Goal: Task Accomplishment & Management: Use online tool/utility

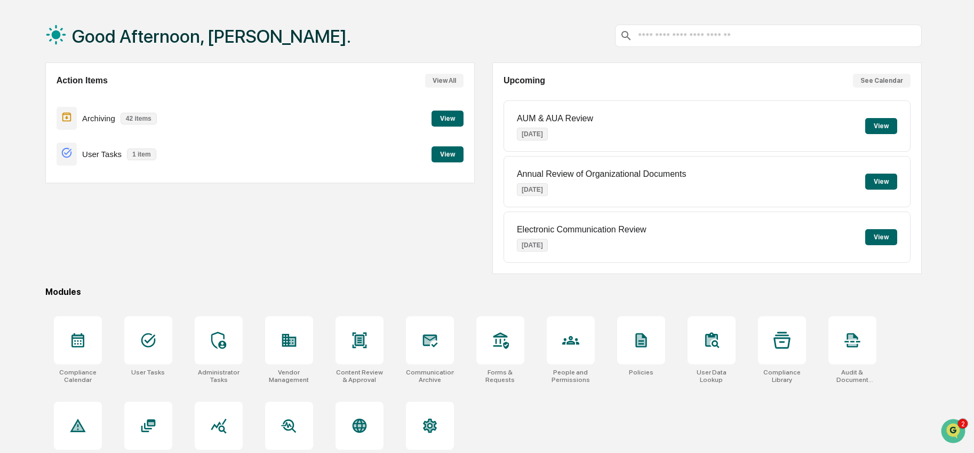
scroll to position [66, 0]
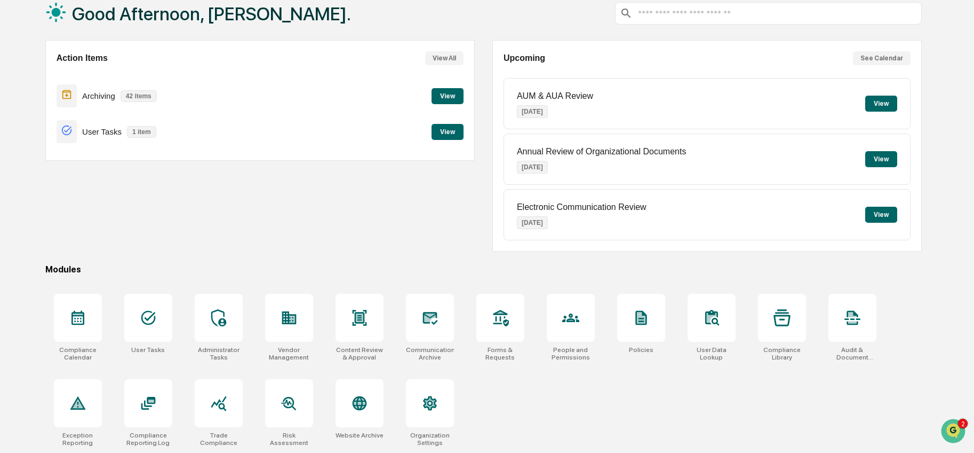
click at [450, 92] on button "View" at bounding box center [448, 96] width 32 height 16
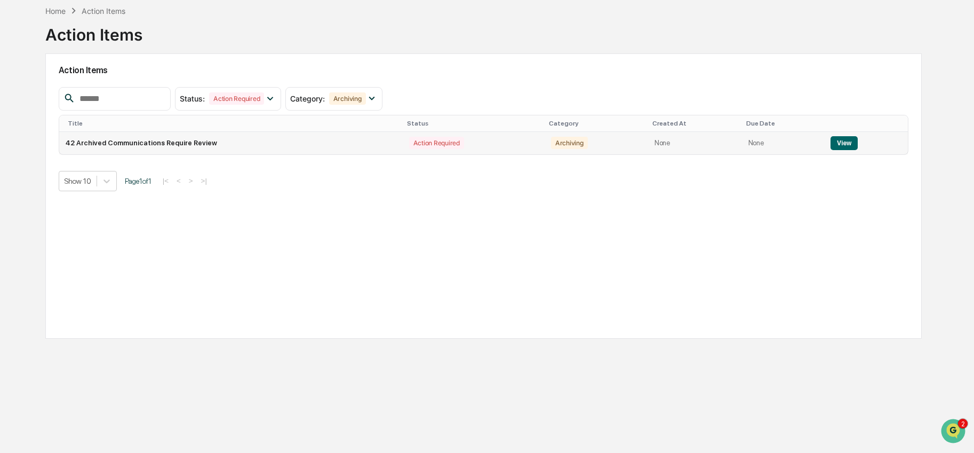
click at [839, 139] on button "View" at bounding box center [844, 143] width 27 height 14
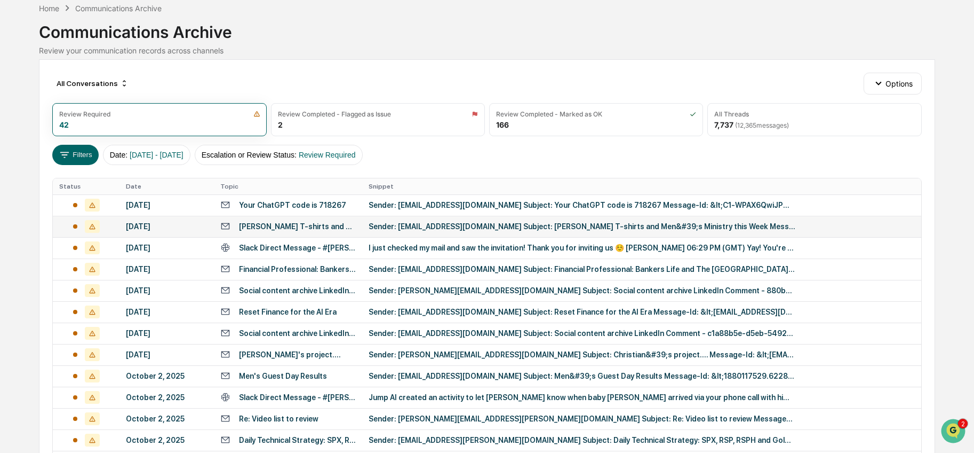
click at [427, 216] on td "Sender: [EMAIL_ADDRESS][DOMAIN_NAME] Subject: [PERSON_NAME] T-shirts and Men&#3…" at bounding box center [641, 226] width 559 height 21
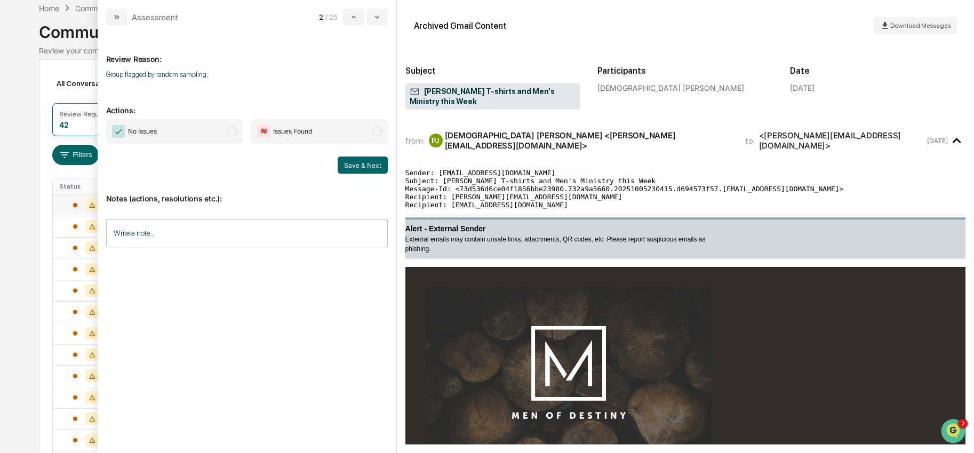
click at [82, 202] on div at bounding box center [86, 205] width 54 height 13
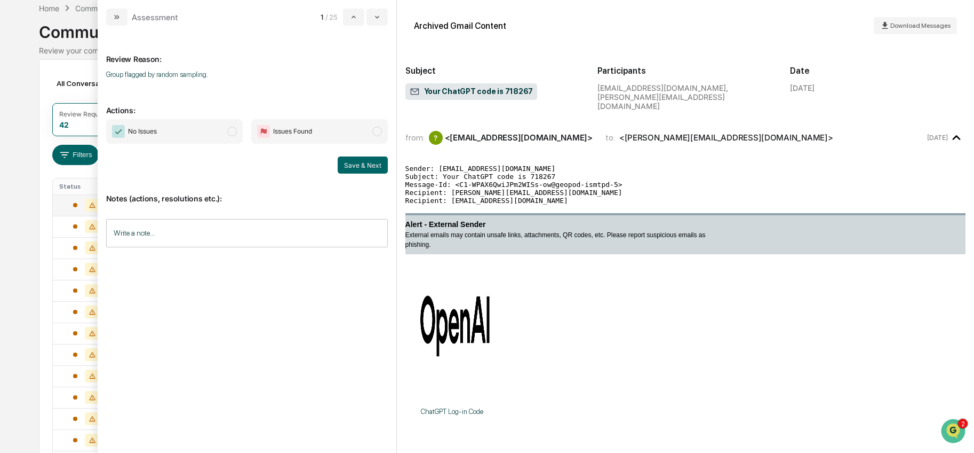
click at [204, 132] on span "No Issues" at bounding box center [174, 131] width 137 height 25
drag, startPoint x: 355, startPoint y: 163, endPoint x: 337, endPoint y: 165, distance: 18.3
click at [355, 163] on button "Save & Next" at bounding box center [363, 164] width 50 height 17
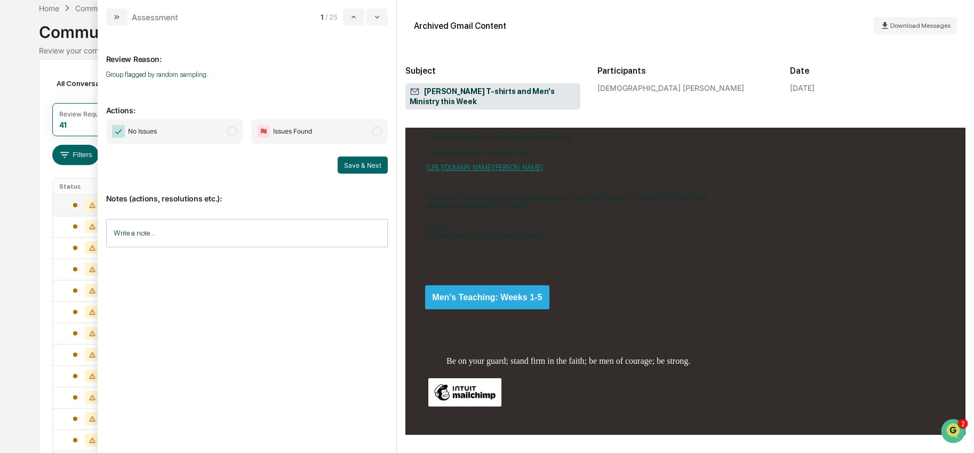
scroll to position [663, 0]
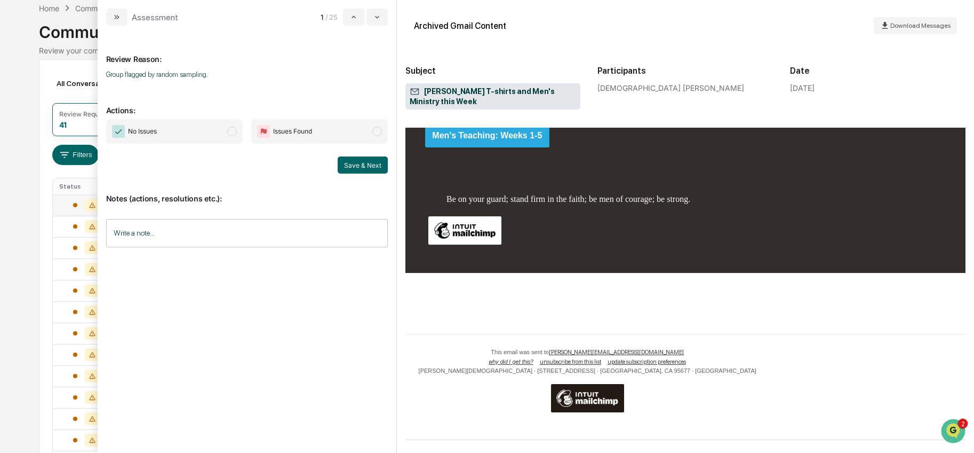
click at [221, 128] on span "No Issues" at bounding box center [174, 131] width 137 height 25
click at [351, 163] on button "Save & Next" at bounding box center [363, 164] width 50 height 17
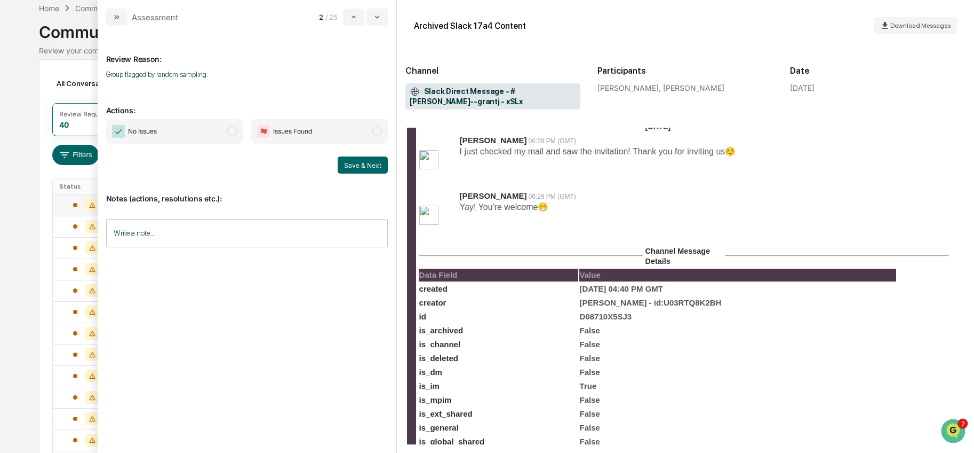
scroll to position [123, 0]
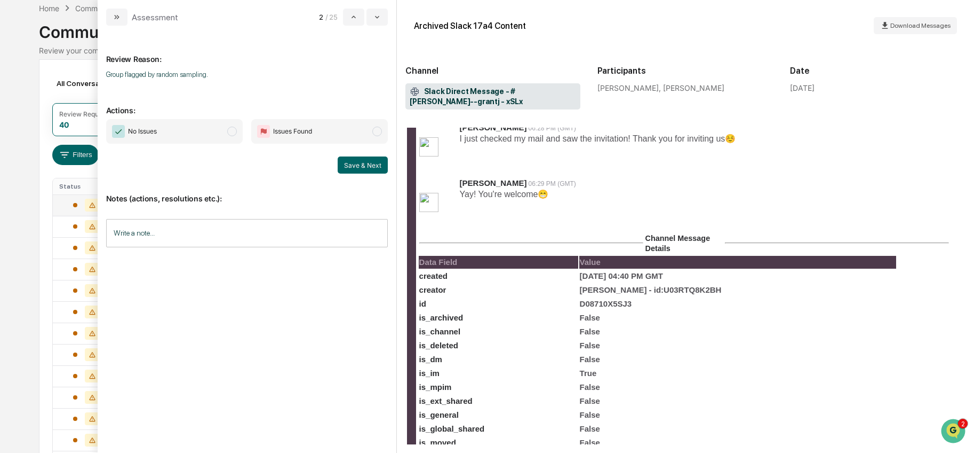
click at [222, 130] on span "No Issues" at bounding box center [174, 131] width 137 height 25
drag, startPoint x: 365, startPoint y: 163, endPoint x: 344, endPoint y: 167, distance: 21.7
click at [365, 163] on button "Save & Next" at bounding box center [363, 164] width 50 height 17
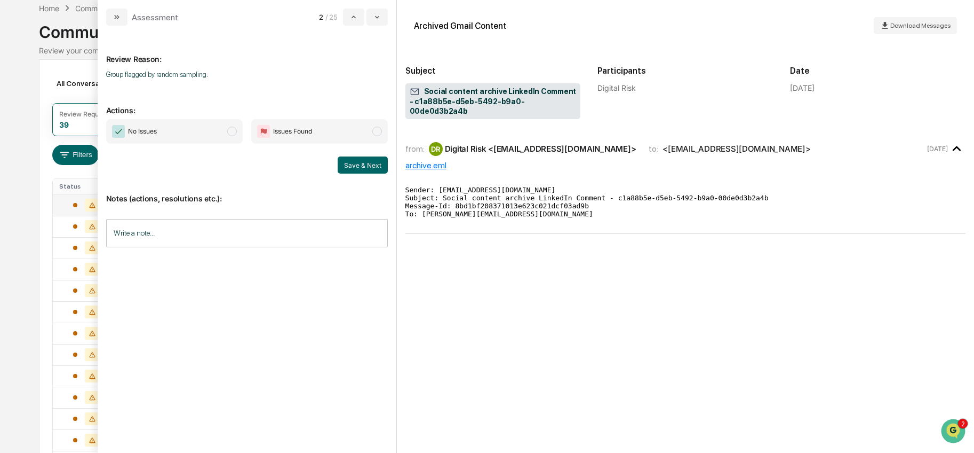
click at [231, 132] on span "modal" at bounding box center [232, 131] width 10 height 10
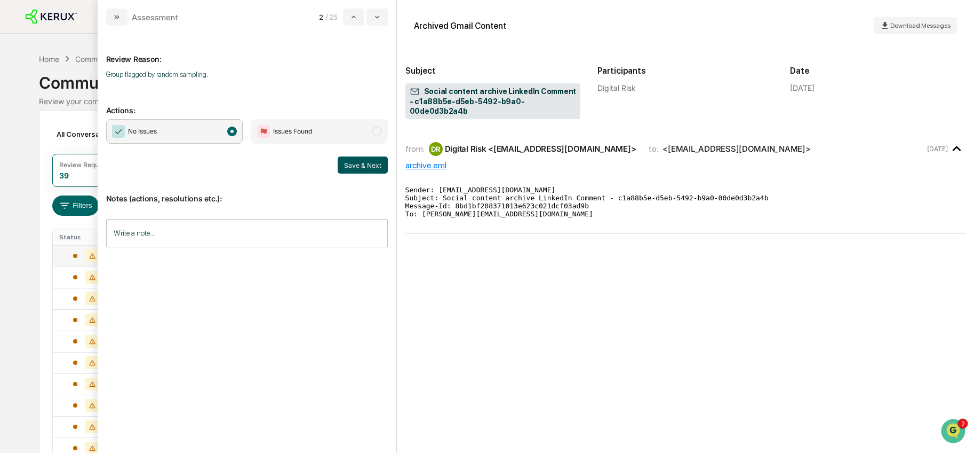
click at [363, 161] on button "Save & Next" at bounding box center [363, 164] width 50 height 17
click at [229, 129] on span "modal" at bounding box center [232, 131] width 10 height 10
click at [349, 164] on button "Save & Next" at bounding box center [363, 164] width 50 height 17
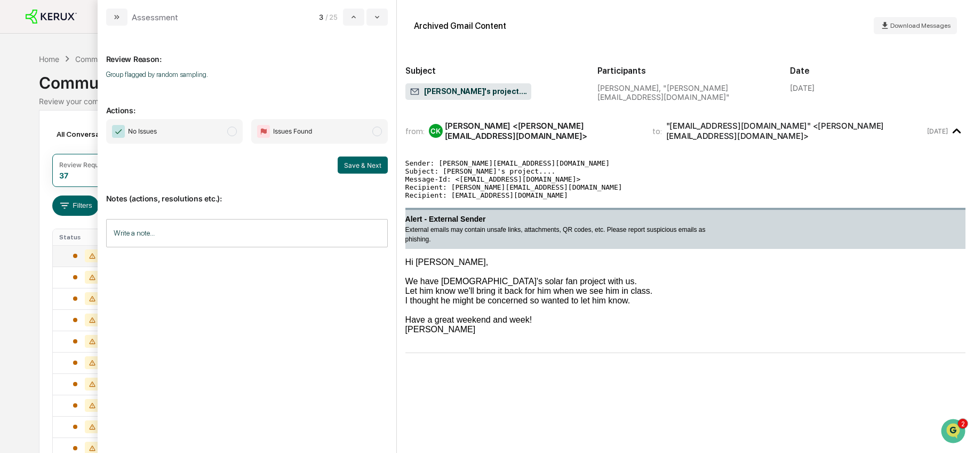
click at [231, 132] on span "modal" at bounding box center [232, 131] width 10 height 10
click at [365, 170] on button "Save & Next" at bounding box center [363, 164] width 50 height 17
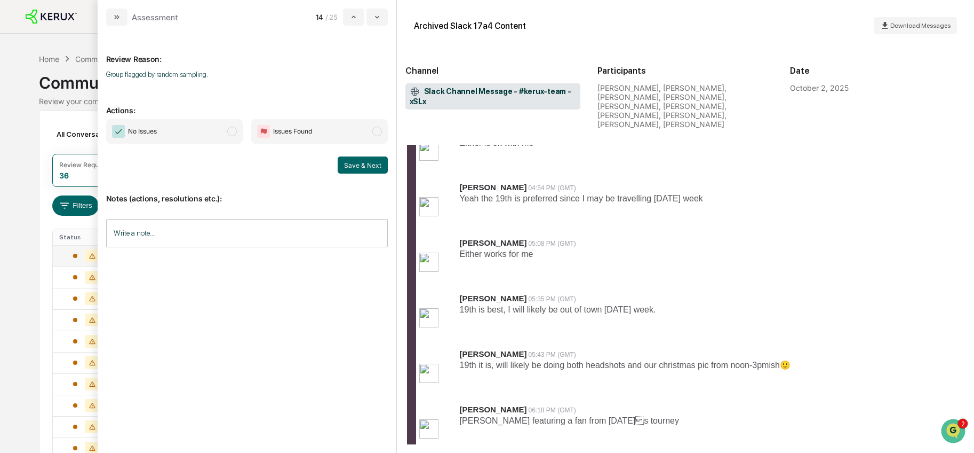
scroll to position [629, 0]
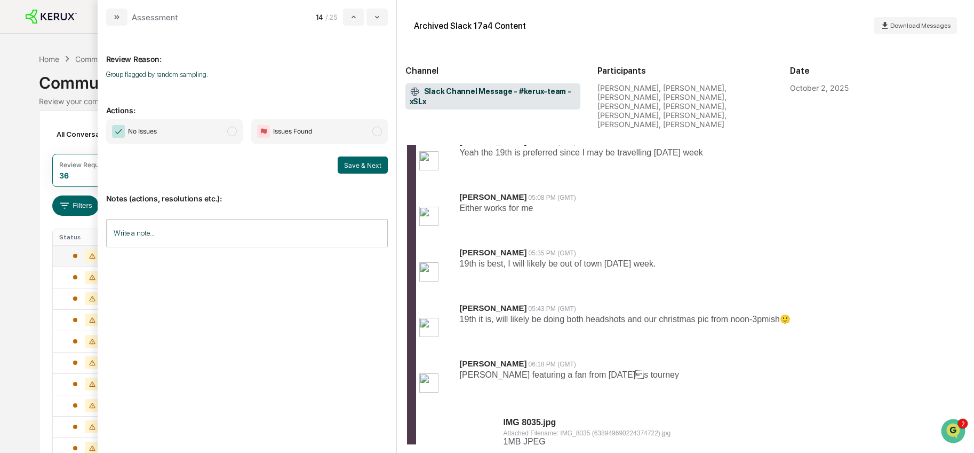
click at [225, 131] on span "No Issues" at bounding box center [174, 131] width 137 height 25
click at [360, 165] on button "Save & Next" at bounding box center [363, 164] width 50 height 17
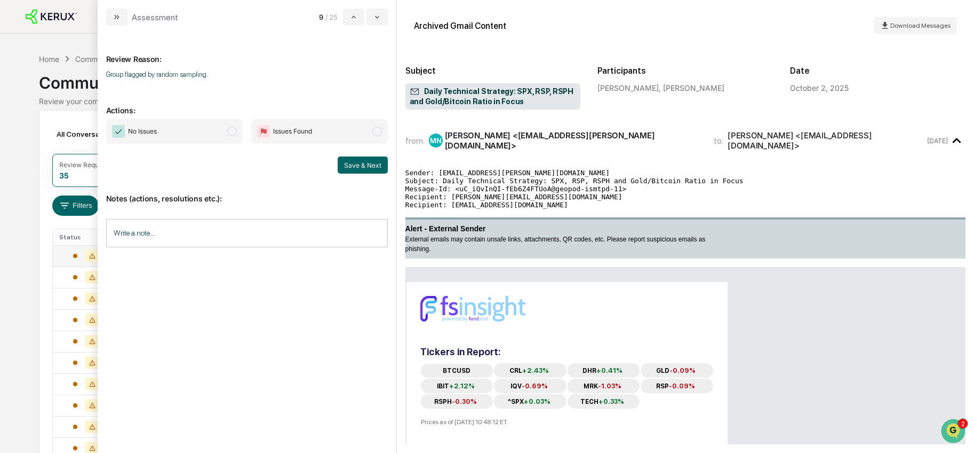
click at [231, 131] on span "modal" at bounding box center [232, 131] width 10 height 10
click at [363, 168] on button "Save & Next" at bounding box center [363, 164] width 50 height 17
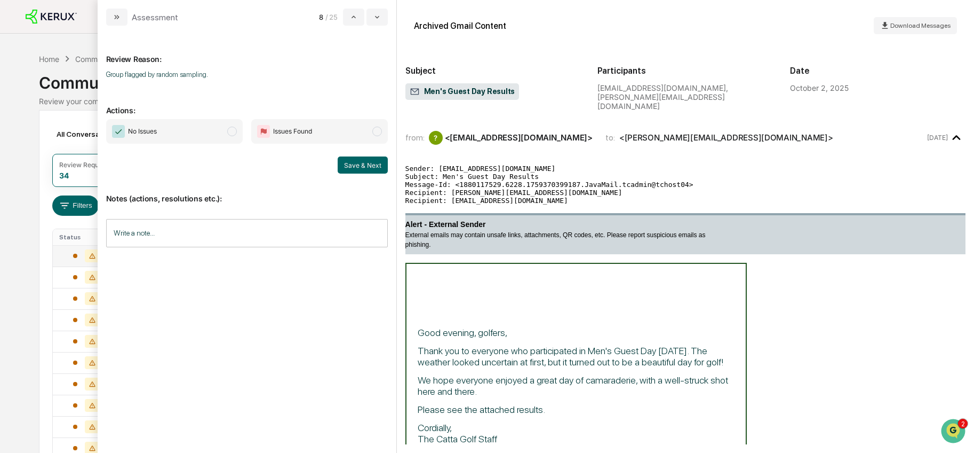
click at [226, 133] on span "No Issues" at bounding box center [174, 131] width 137 height 25
click at [361, 164] on button "Save & Next" at bounding box center [363, 164] width 50 height 17
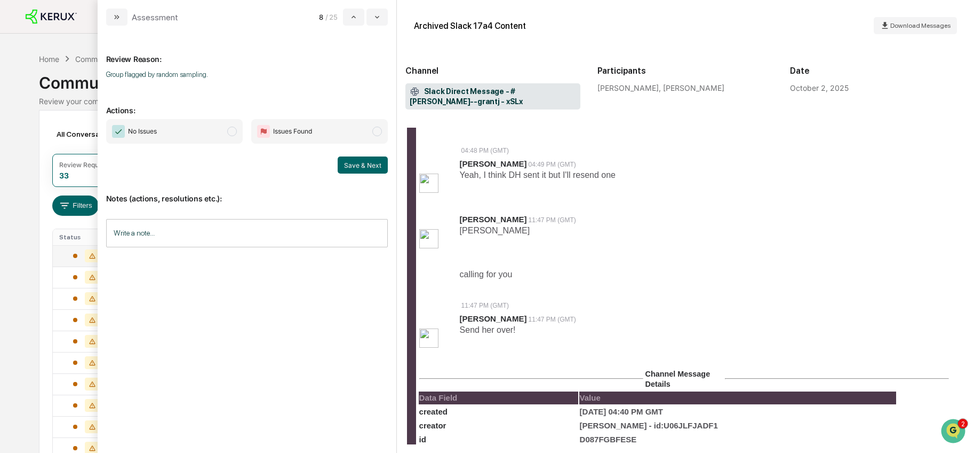
scroll to position [480, 0]
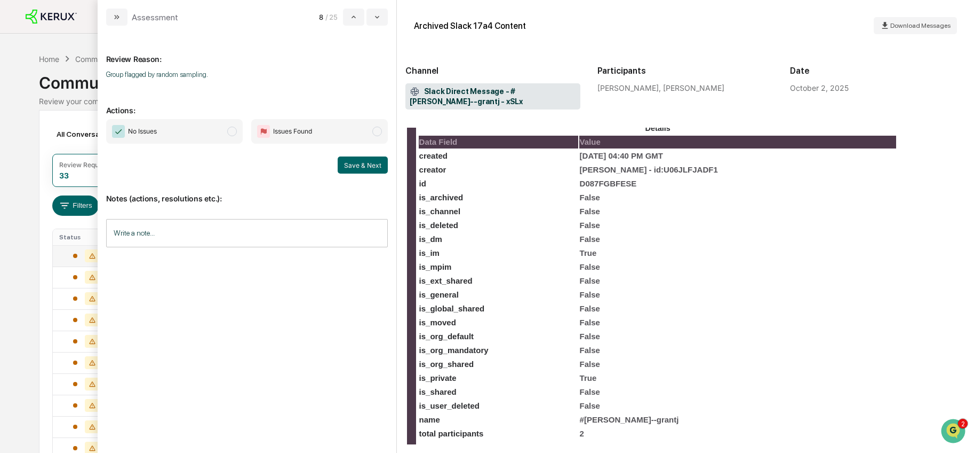
click at [229, 129] on span "modal" at bounding box center [232, 131] width 10 height 10
click at [356, 160] on button "Save & Next" at bounding box center [363, 164] width 50 height 17
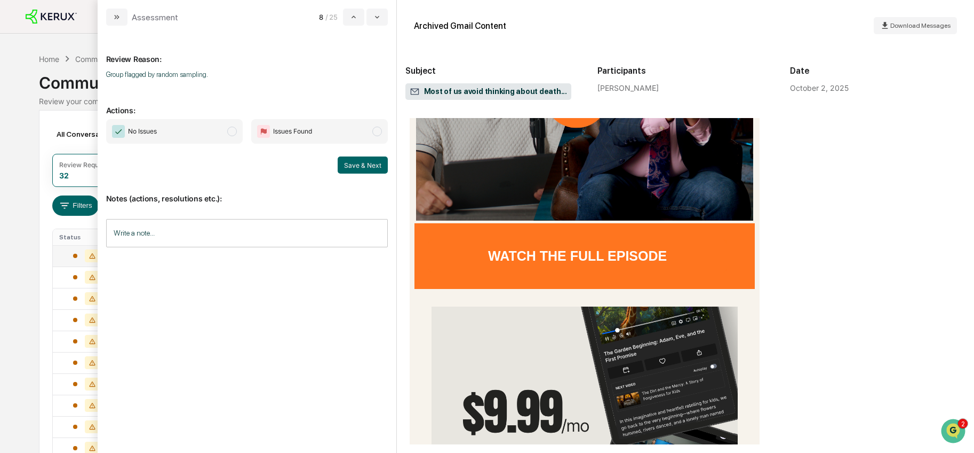
scroll to position [615, 0]
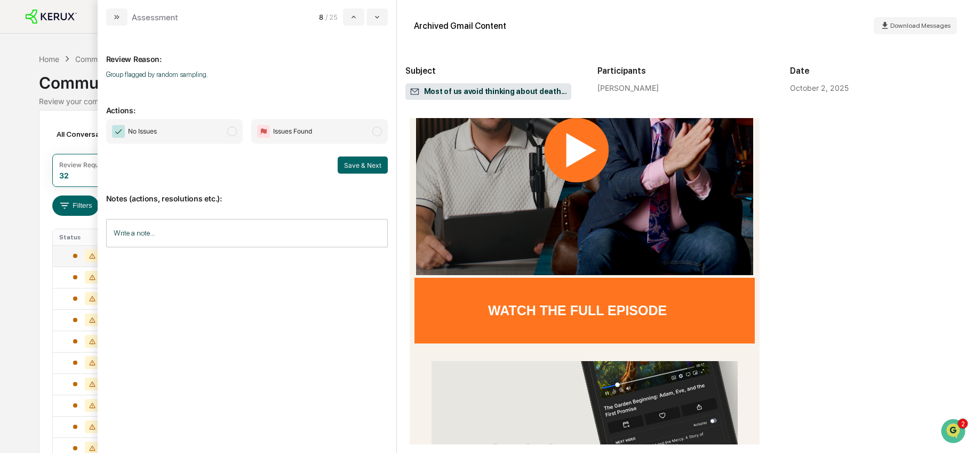
click at [229, 130] on span "modal" at bounding box center [232, 131] width 10 height 10
click at [357, 159] on button "Save & Next" at bounding box center [363, 164] width 50 height 17
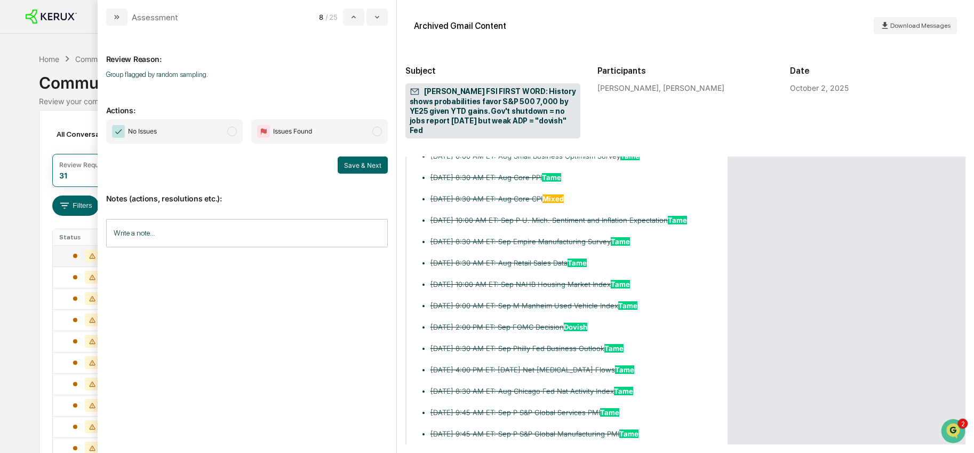
scroll to position [4787, 0]
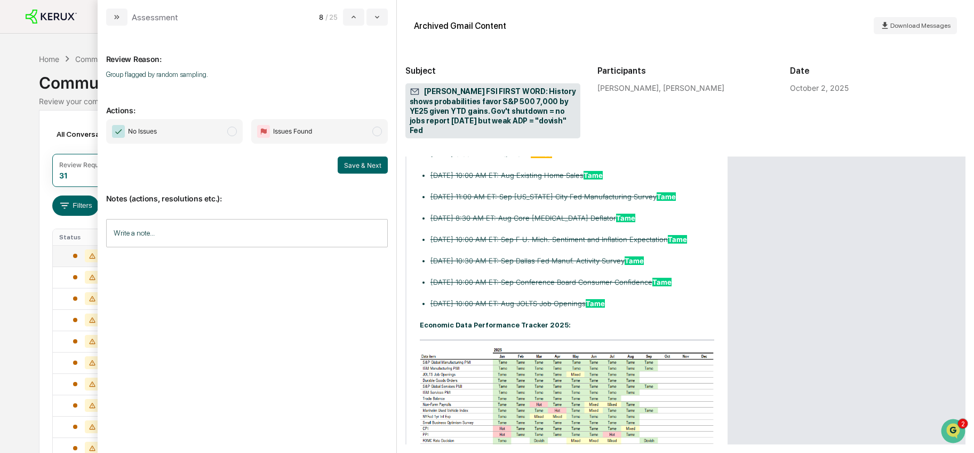
click at [227, 133] on span "modal" at bounding box center [232, 131] width 10 height 10
click at [356, 163] on button "Save & Next" at bounding box center [363, 164] width 50 height 17
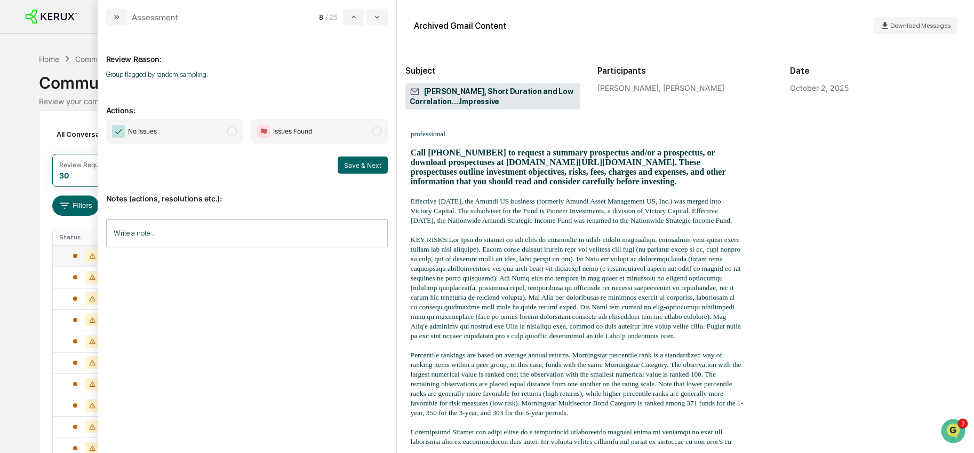
scroll to position [966, 0]
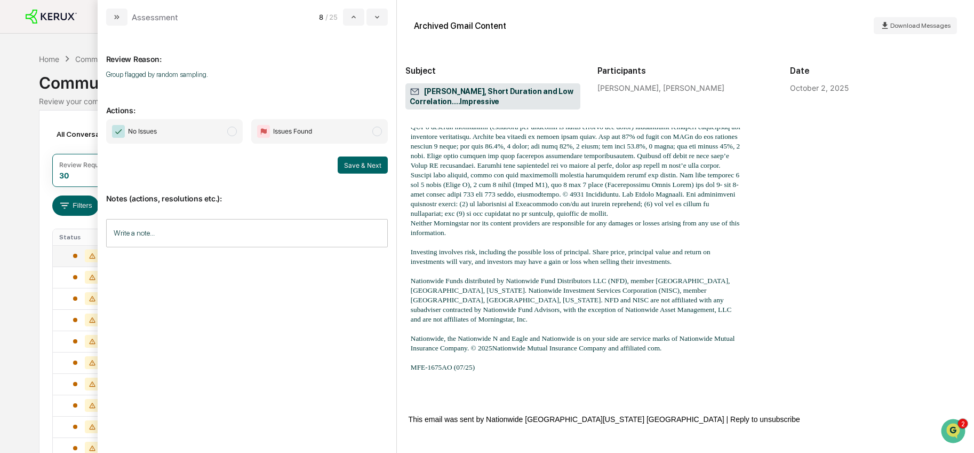
click at [228, 126] on span "No Issues" at bounding box center [174, 131] width 137 height 25
click at [339, 157] on button "Save & Next" at bounding box center [363, 164] width 50 height 17
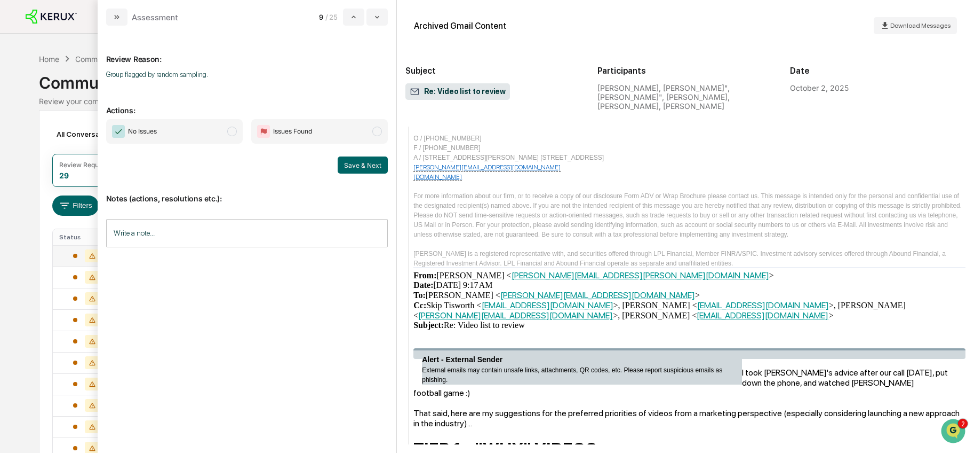
scroll to position [788, 0]
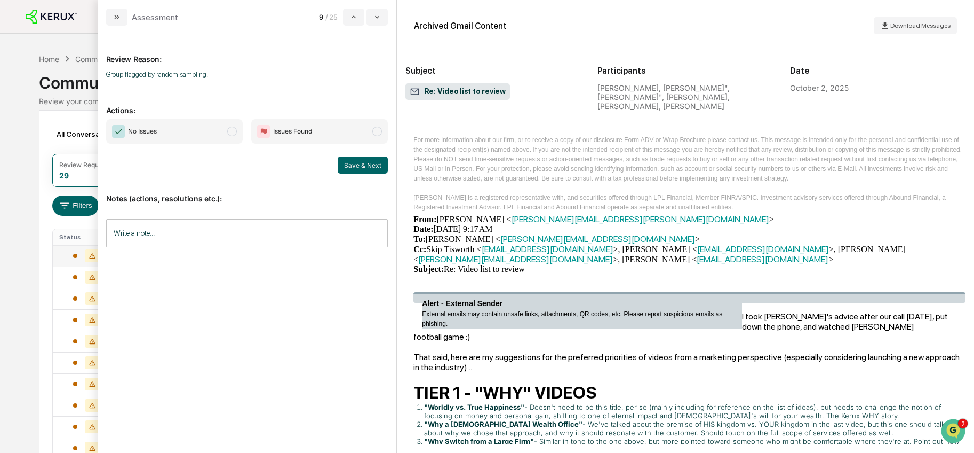
click at [739, 311] on div "I took [PERSON_NAME]'s advice after our call [DATE], put down the phone, and wa…" at bounding box center [690, 341] width 552 height 61
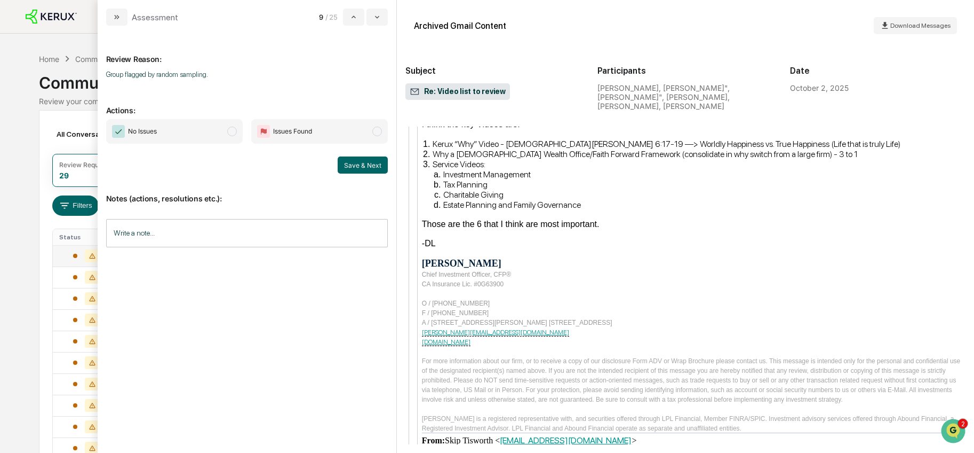
scroll to position [1492, 0]
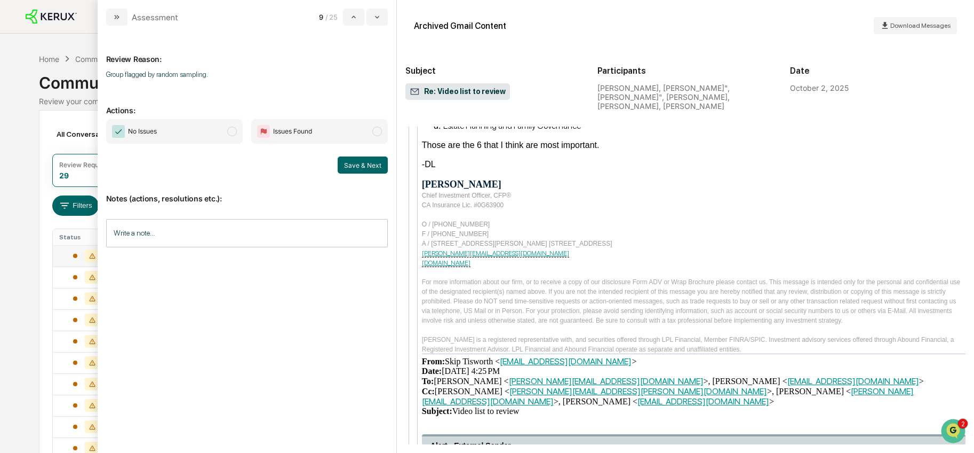
click at [234, 132] on span "modal" at bounding box center [232, 131] width 10 height 10
click at [363, 168] on button "Save & Next" at bounding box center [363, 164] width 50 height 17
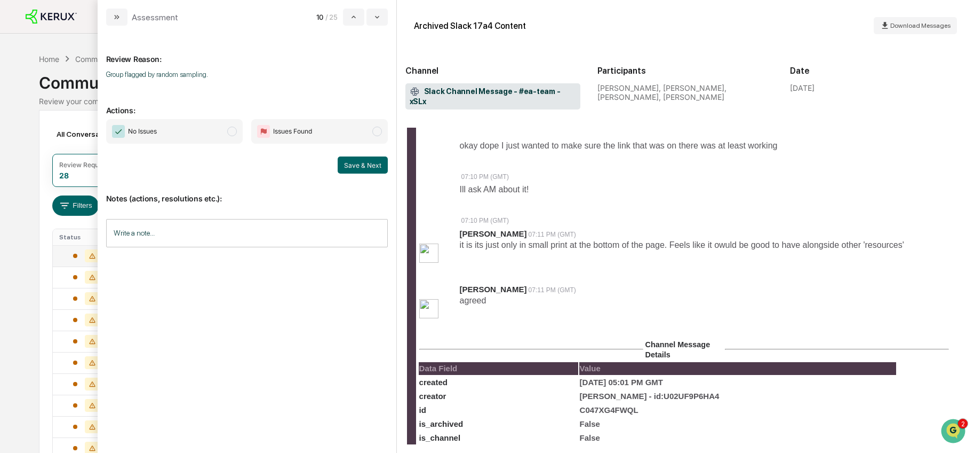
scroll to position [719, 0]
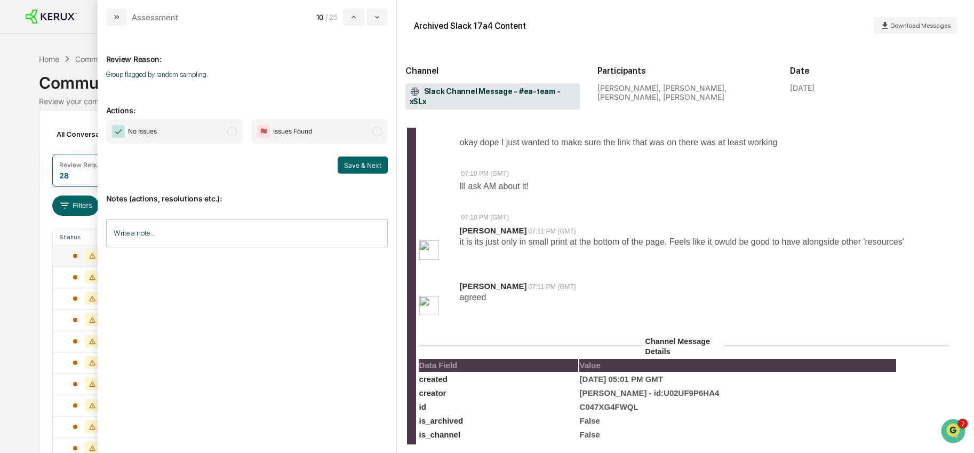
click at [223, 129] on span "No Issues" at bounding box center [174, 131] width 137 height 25
click at [363, 165] on button "Save & Next" at bounding box center [363, 164] width 50 height 17
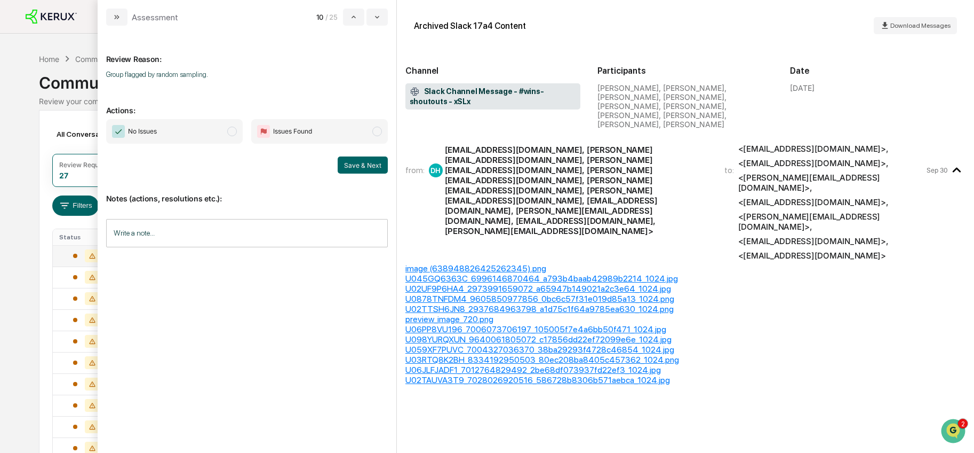
scroll to position [75, 0]
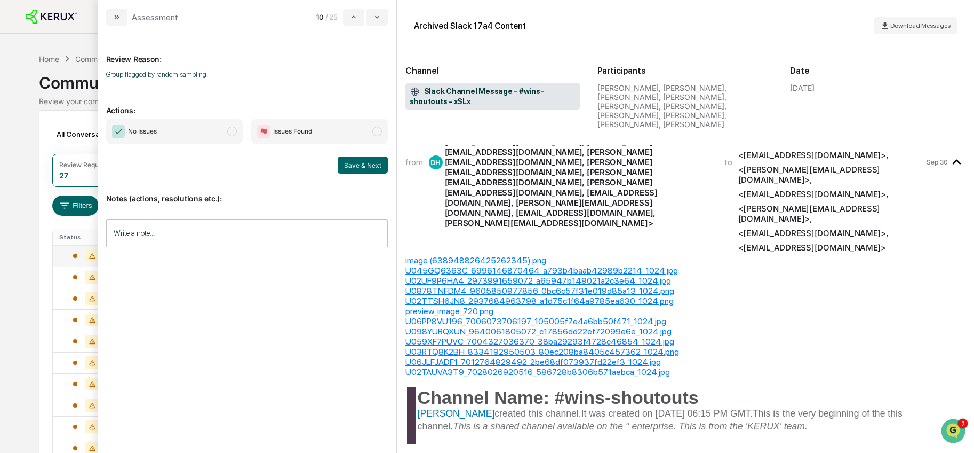
click at [230, 129] on span "modal" at bounding box center [232, 131] width 10 height 10
click at [374, 163] on button "Save & Next" at bounding box center [363, 164] width 50 height 17
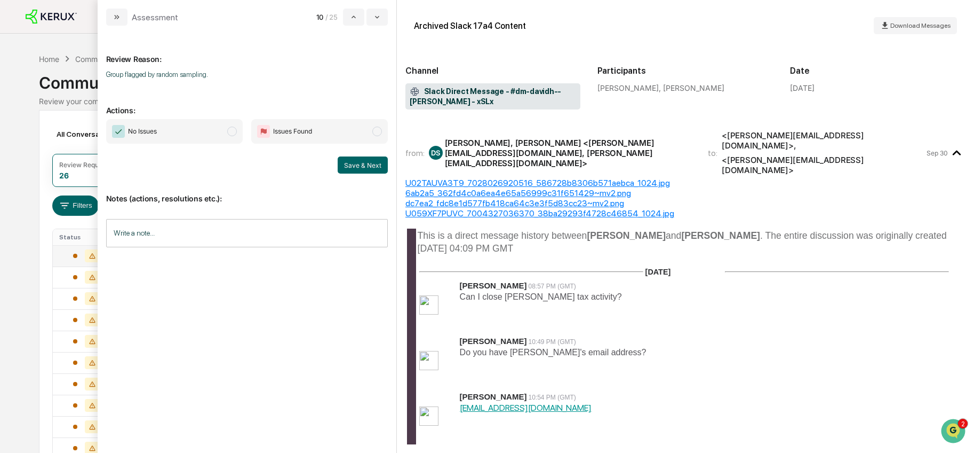
click at [630, 230] on b "[PERSON_NAME]" at bounding box center [626, 235] width 79 height 11
click at [227, 132] on span "modal" at bounding box center [232, 131] width 10 height 10
click at [350, 170] on button "Save & Next" at bounding box center [363, 164] width 50 height 17
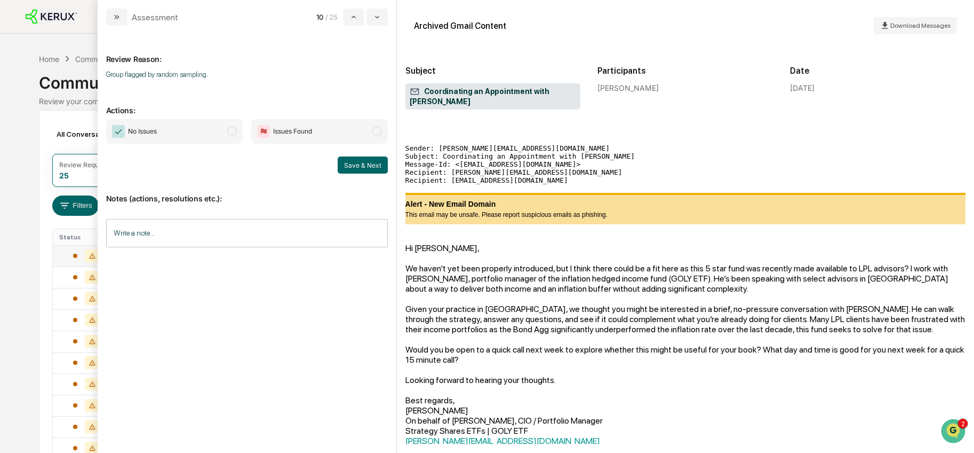
scroll to position [29, 0]
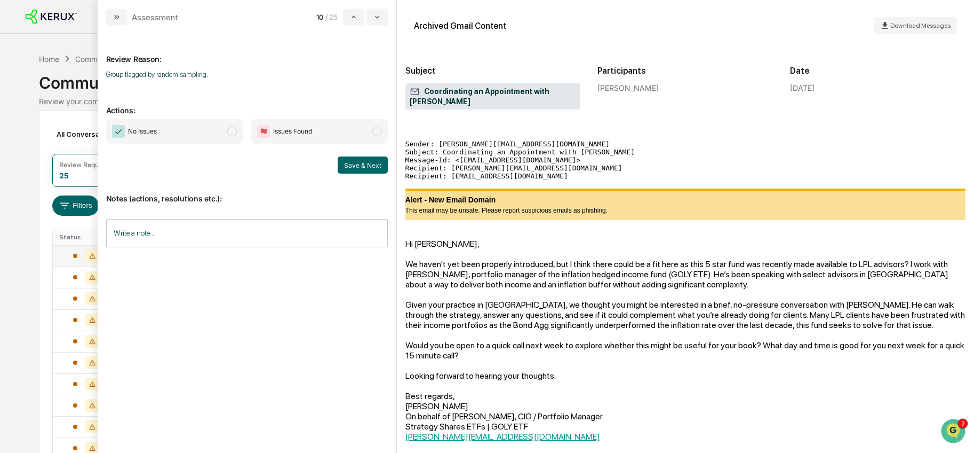
click at [227, 129] on span "modal" at bounding box center [232, 131] width 10 height 10
click at [370, 165] on button "Save & Next" at bounding box center [363, 164] width 50 height 17
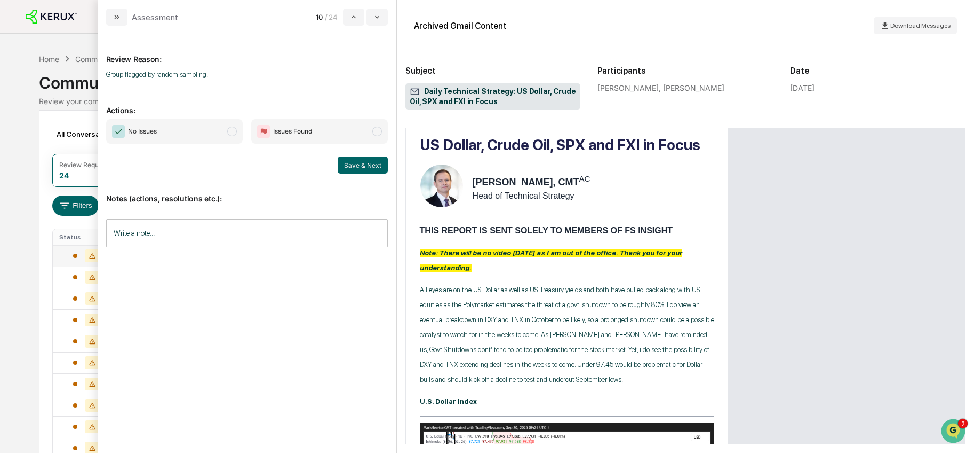
scroll to position [353, 0]
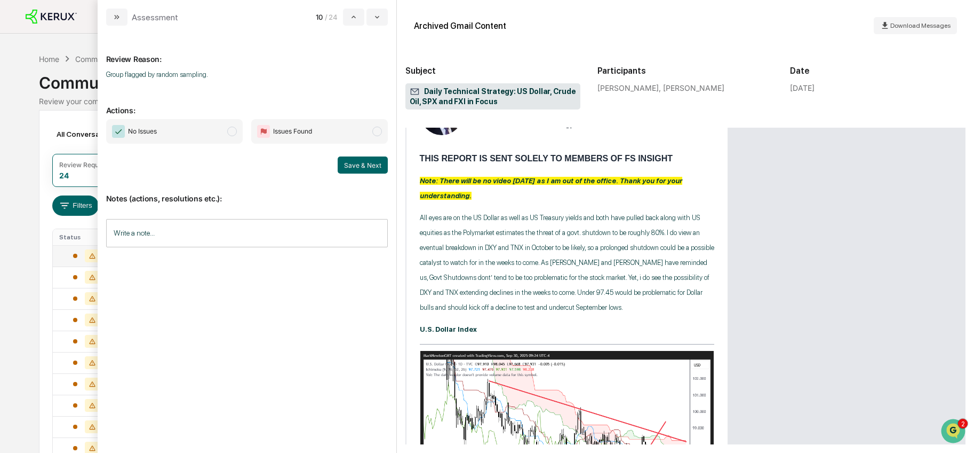
click at [617, 267] on p "All eyes are on the US Dollar as well as US Treasury yields and both have pulle…" at bounding box center [567, 262] width 295 height 105
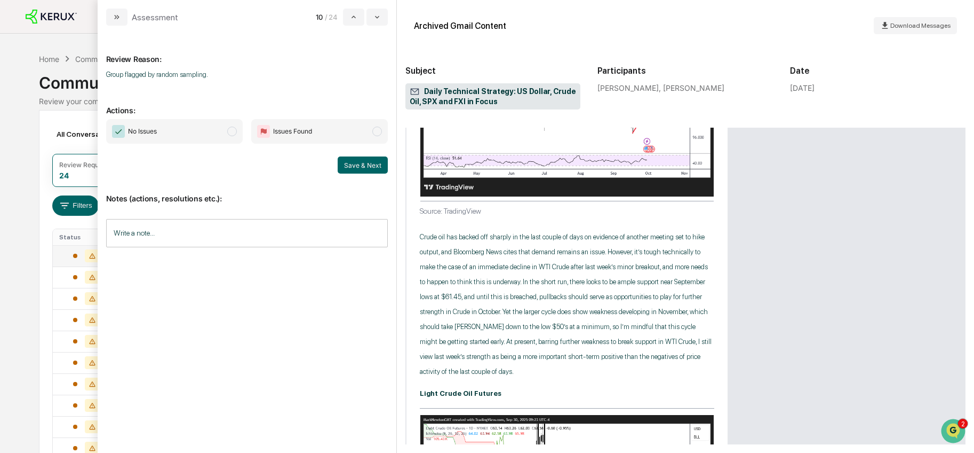
scroll to position [748, 0]
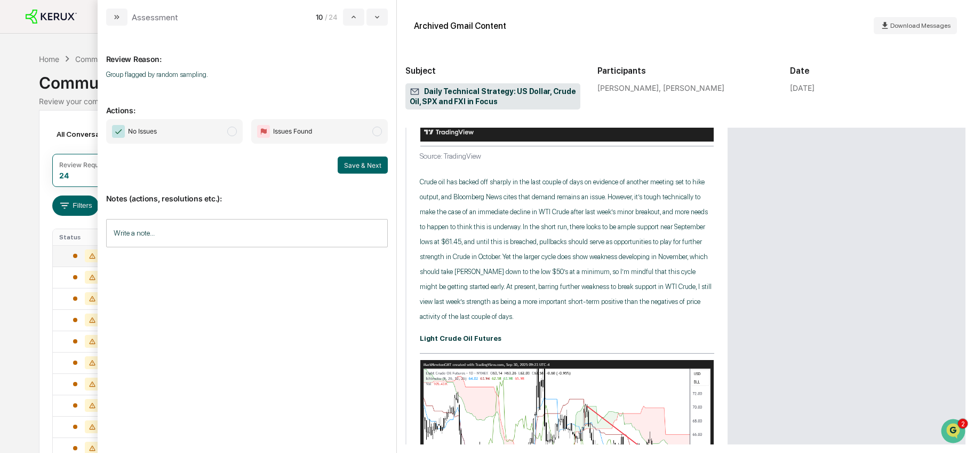
click at [629, 252] on p "Crude oil has backed off sharply in the last couple of days on evidence of anot…" at bounding box center [567, 249] width 295 height 149
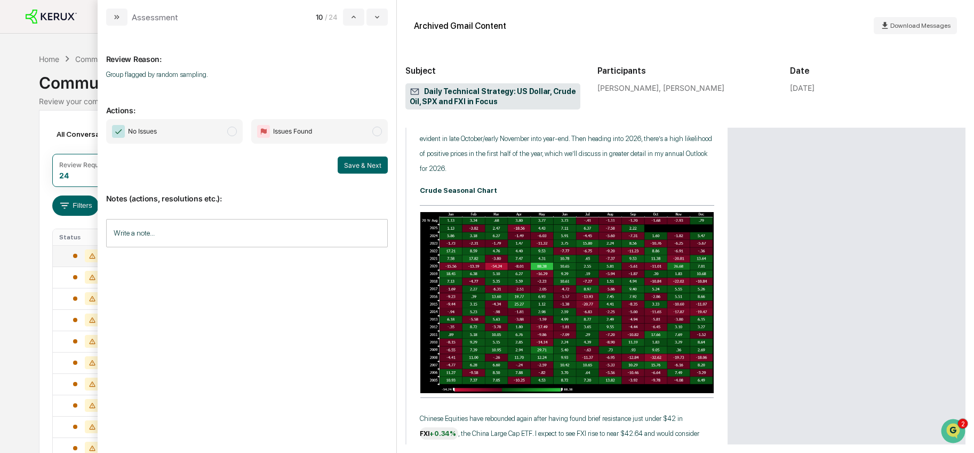
scroll to position [1994, 0]
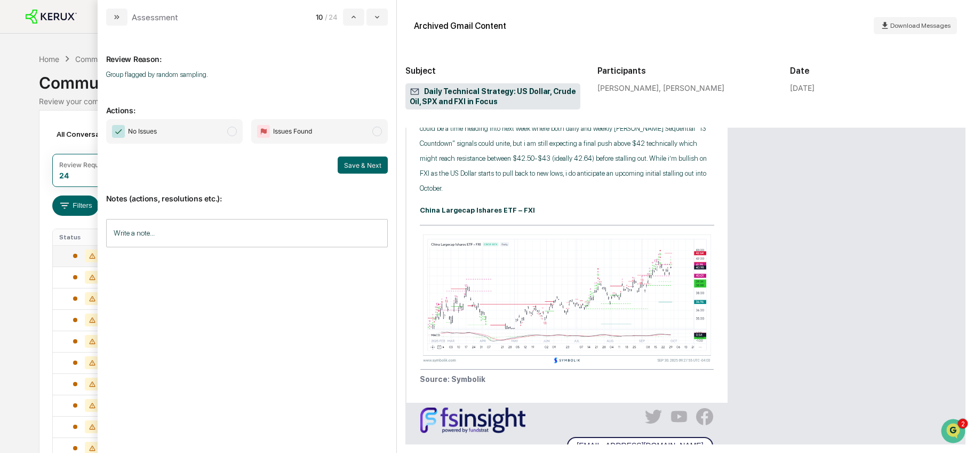
click at [230, 125] on span "No Issues" at bounding box center [174, 131] width 137 height 25
click at [370, 166] on button "Save & Next" at bounding box center [363, 164] width 50 height 17
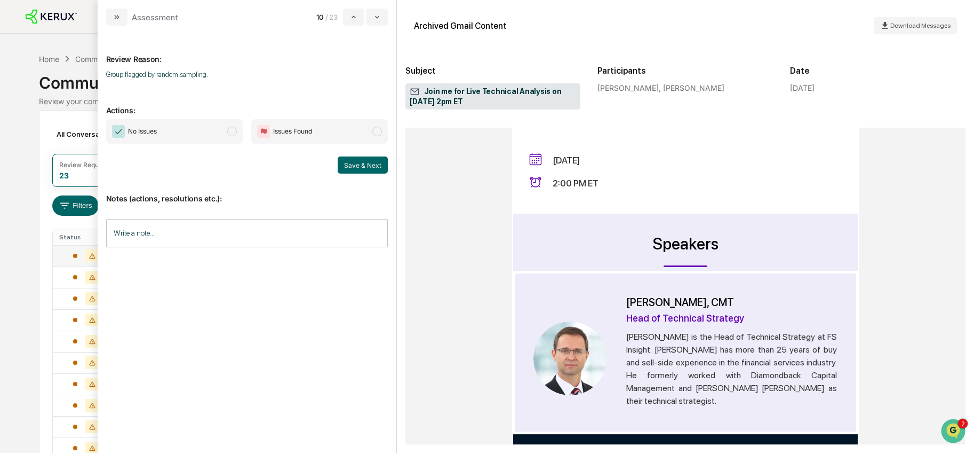
scroll to position [1209, 0]
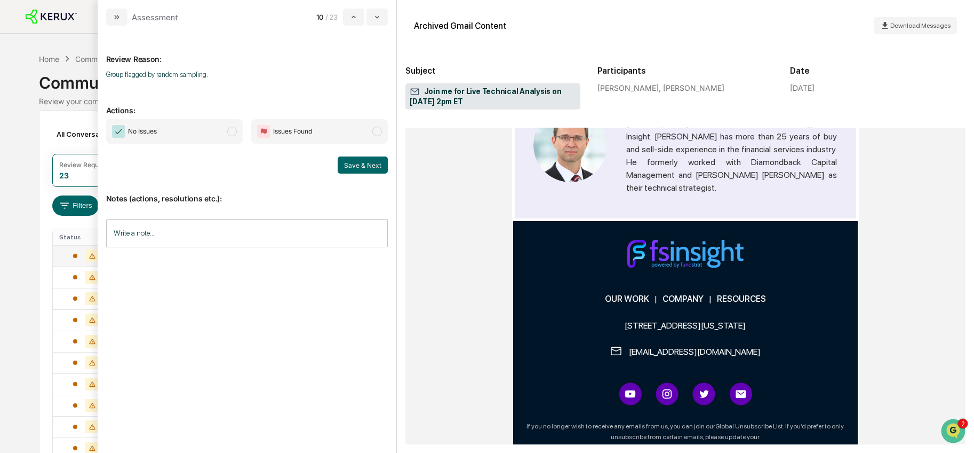
click at [231, 133] on span "modal" at bounding box center [232, 131] width 10 height 10
click at [374, 167] on button "Save & Next" at bounding box center [363, 164] width 50 height 17
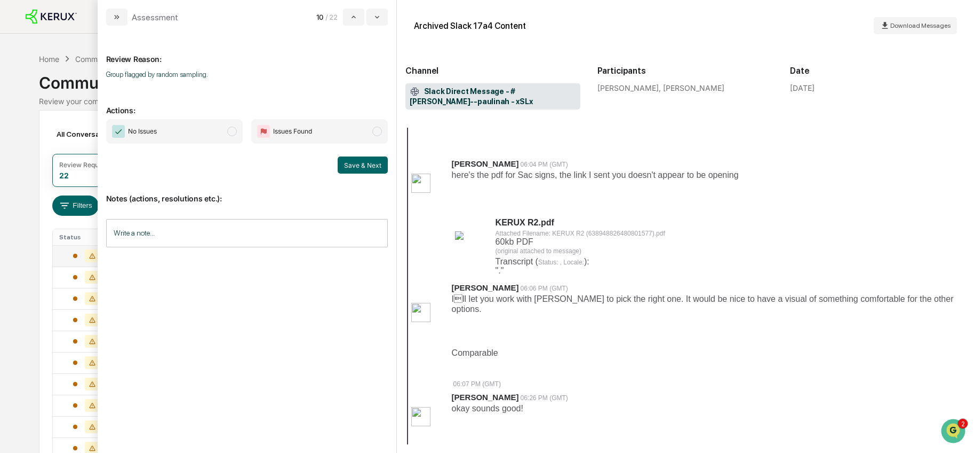
scroll to position [448, 0]
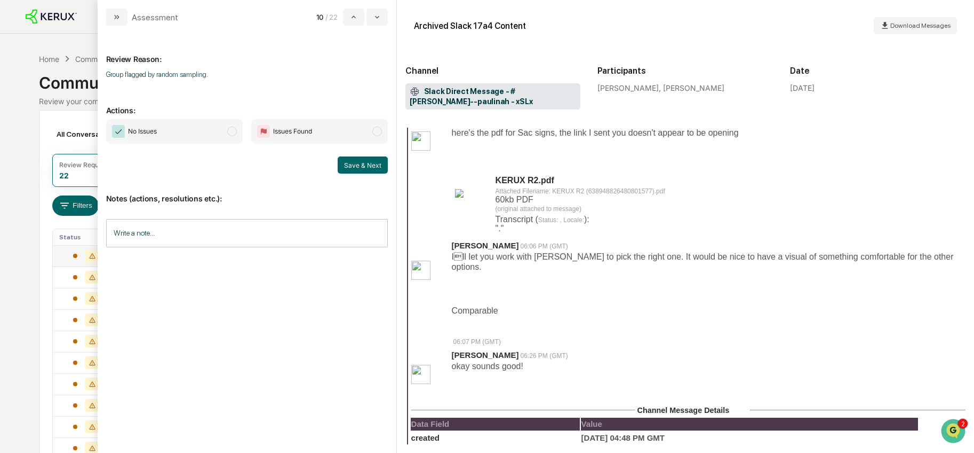
click at [232, 133] on span "modal" at bounding box center [232, 131] width 10 height 10
click at [358, 165] on button "Save & Next" at bounding box center [363, 164] width 50 height 17
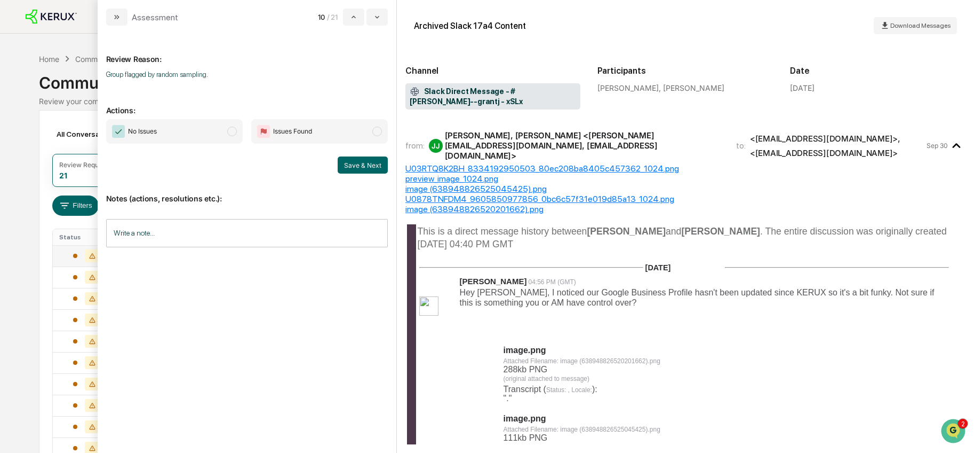
click at [595, 288] on span "Hey [PERSON_NAME], I noticed our Google Business Profile hasn't been updated si…" at bounding box center [697, 297] width 475 height 19
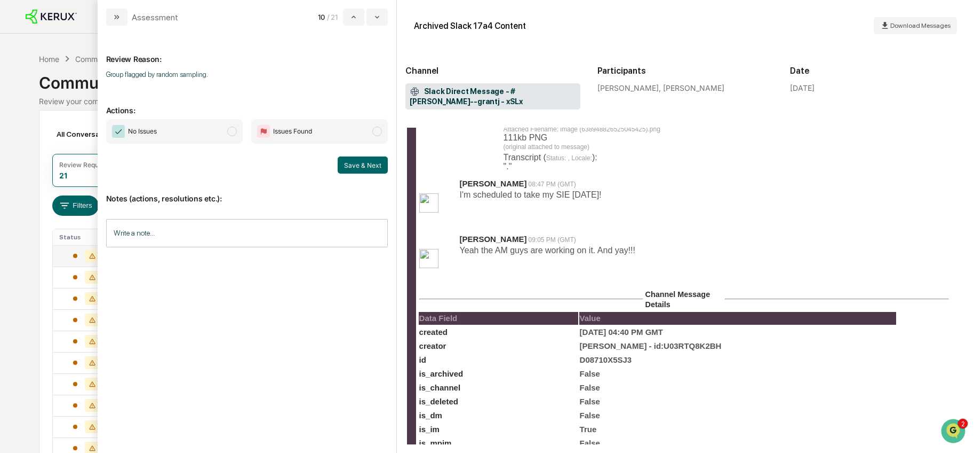
scroll to position [287, 0]
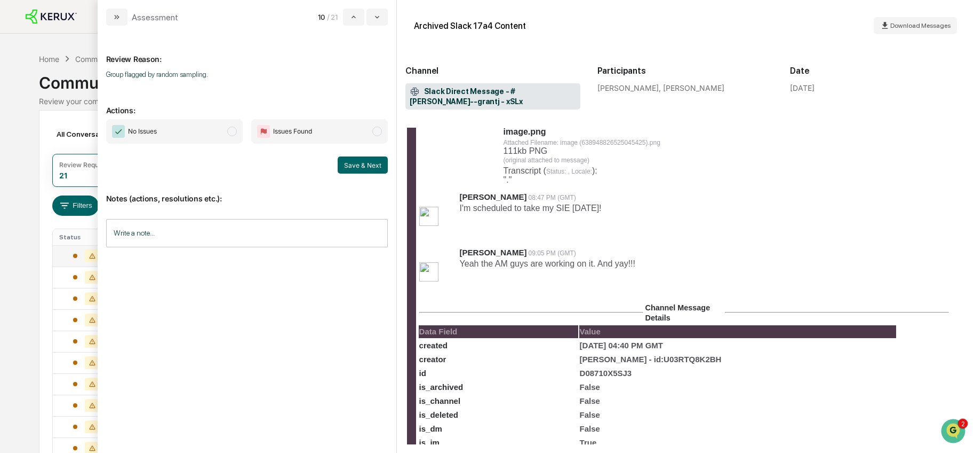
click at [229, 130] on span "modal" at bounding box center [232, 131] width 10 height 10
click at [360, 164] on button "Save & Next" at bounding box center [363, 164] width 50 height 17
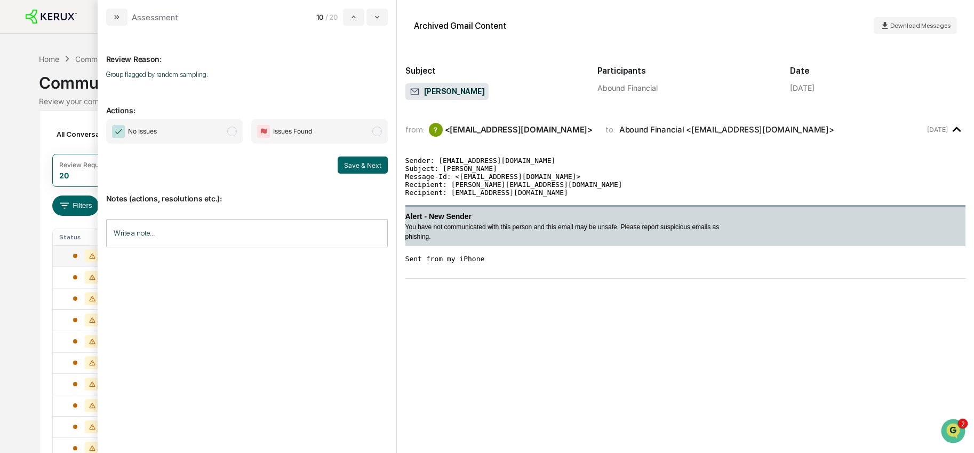
click at [232, 131] on span "modal" at bounding box center [232, 131] width 10 height 10
click at [347, 165] on button "Save & Next" at bounding box center [363, 164] width 50 height 17
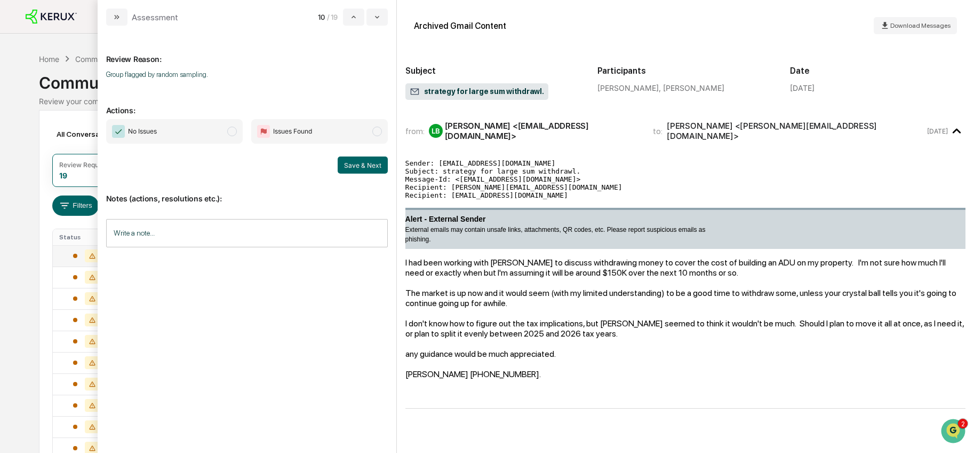
click at [229, 131] on span "modal" at bounding box center [232, 131] width 10 height 10
click at [352, 164] on button "Save & Next" at bounding box center [363, 164] width 50 height 17
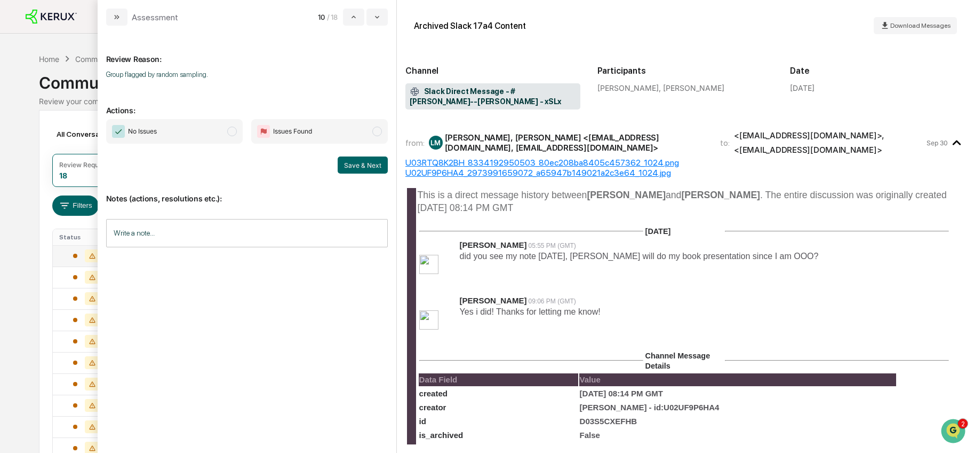
click at [234, 131] on span "modal" at bounding box center [232, 131] width 10 height 10
click at [363, 163] on button "Save & Next" at bounding box center [363, 164] width 50 height 17
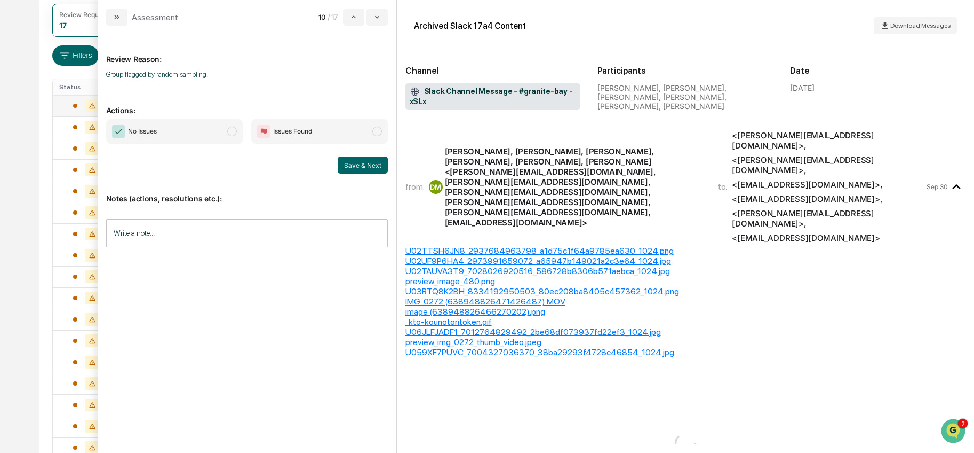
scroll to position [184, 0]
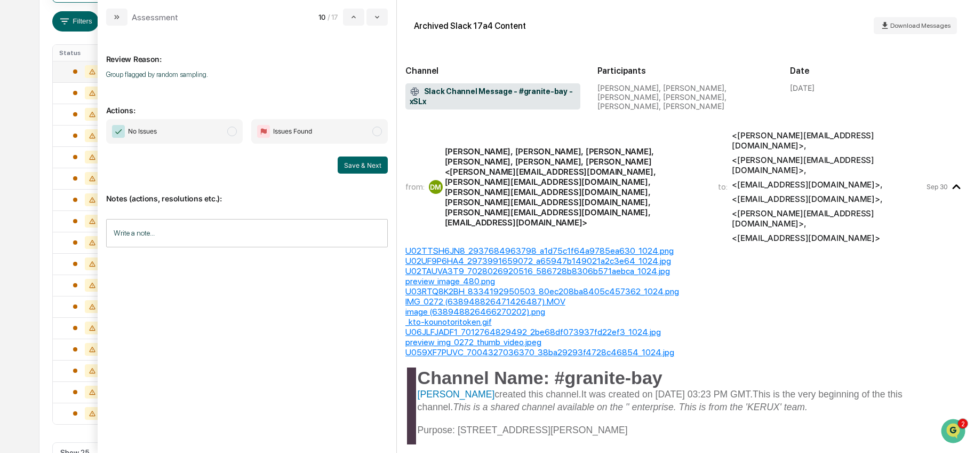
click at [226, 128] on span "No Issues" at bounding box center [174, 131] width 137 height 25
click at [356, 163] on button "Save & Next" at bounding box center [363, 164] width 50 height 17
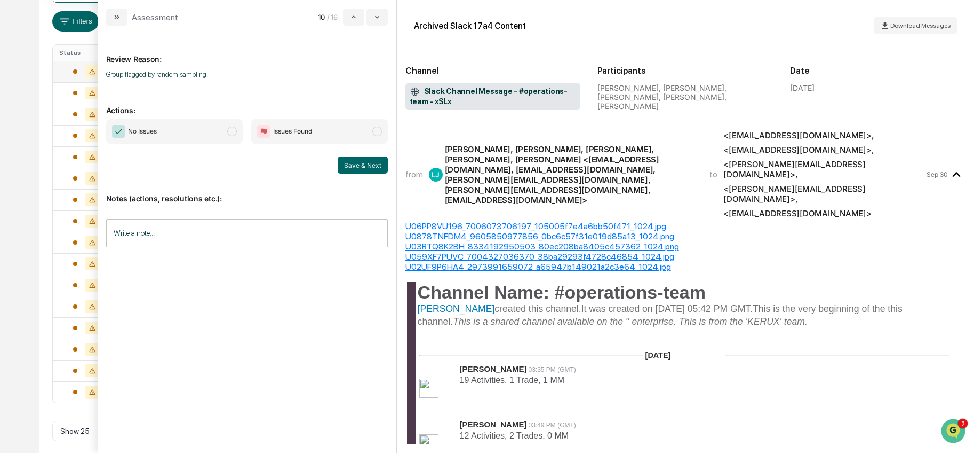
click at [235, 134] on span "modal" at bounding box center [232, 131] width 10 height 10
click at [363, 164] on button "Save & Next" at bounding box center [363, 164] width 50 height 17
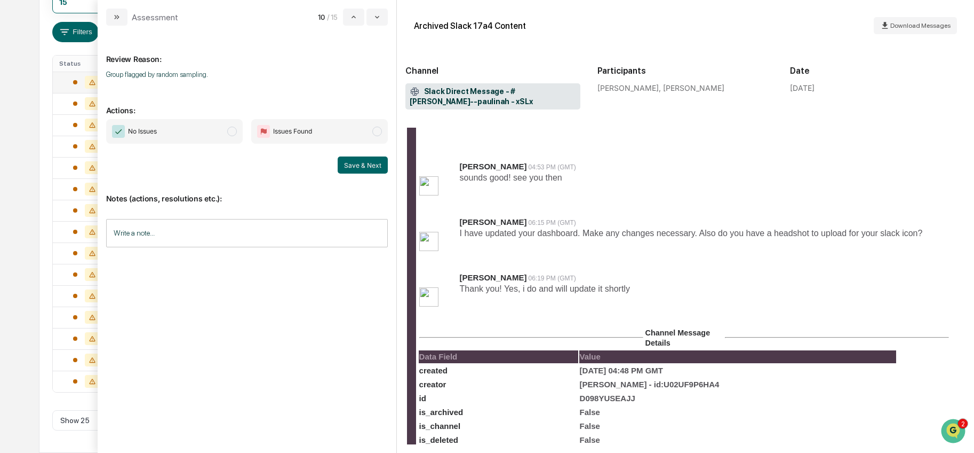
scroll to position [184, 0]
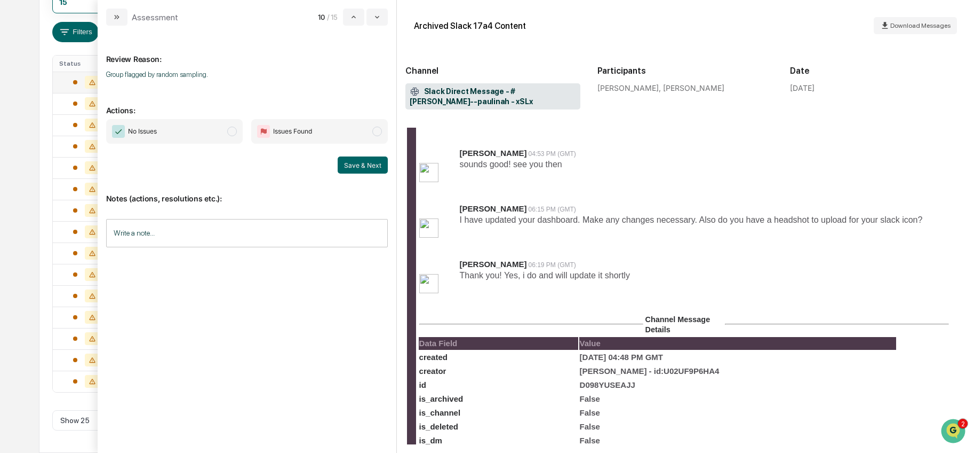
click at [233, 129] on span "modal" at bounding box center [232, 131] width 10 height 10
click at [355, 162] on button "Save & Next" at bounding box center [363, 164] width 50 height 17
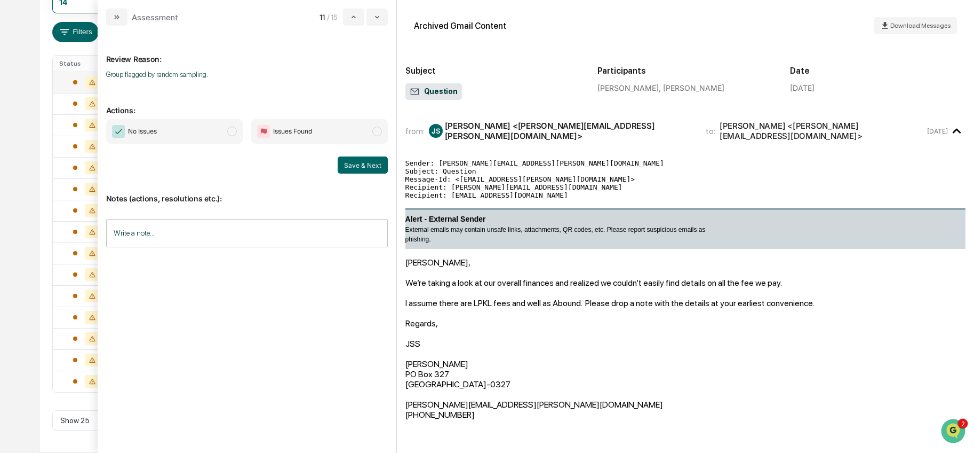
scroll to position [153, 0]
click at [519, 278] on div "We’re taking a look at our overall finances and realized we couldn’t easily fin…" at bounding box center [686, 283] width 560 height 10
click at [231, 130] on span "modal" at bounding box center [232, 131] width 10 height 10
click at [366, 160] on button "Save & Next" at bounding box center [363, 164] width 50 height 17
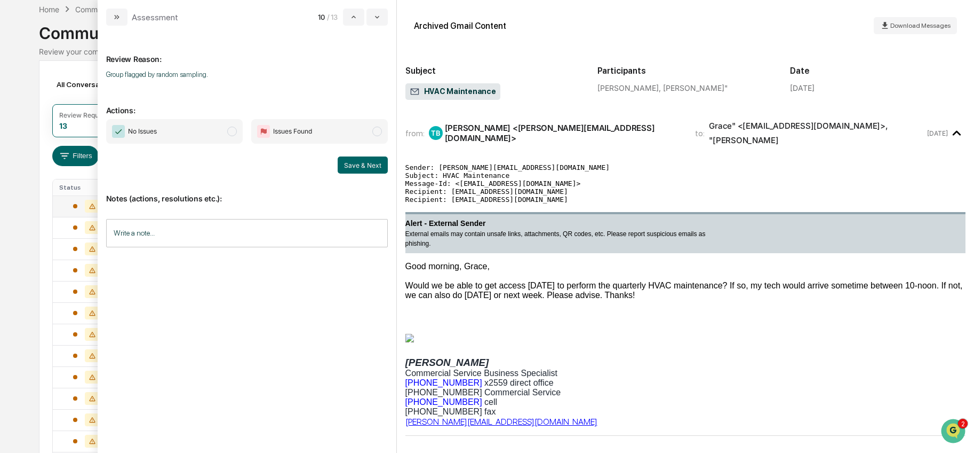
scroll to position [36, 0]
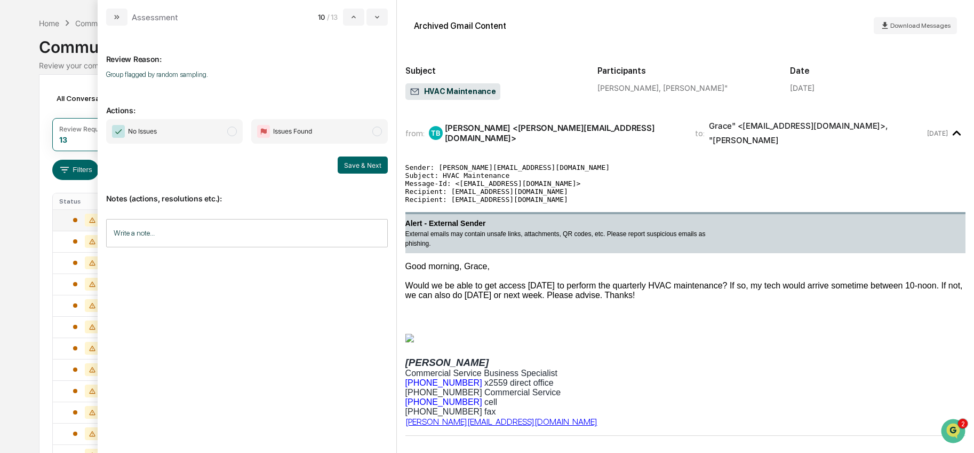
click at [227, 134] on span "No Issues" at bounding box center [174, 131] width 137 height 25
click at [363, 163] on button "Save & Next" at bounding box center [363, 164] width 50 height 17
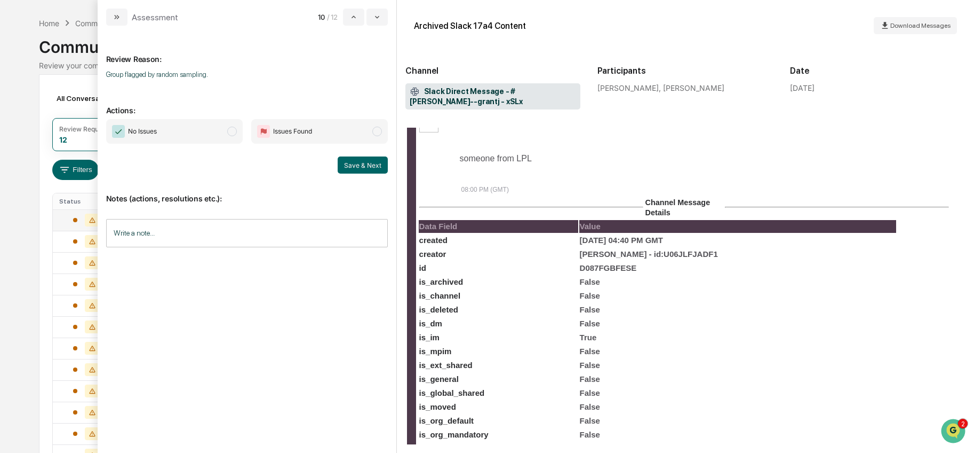
scroll to position [176, 0]
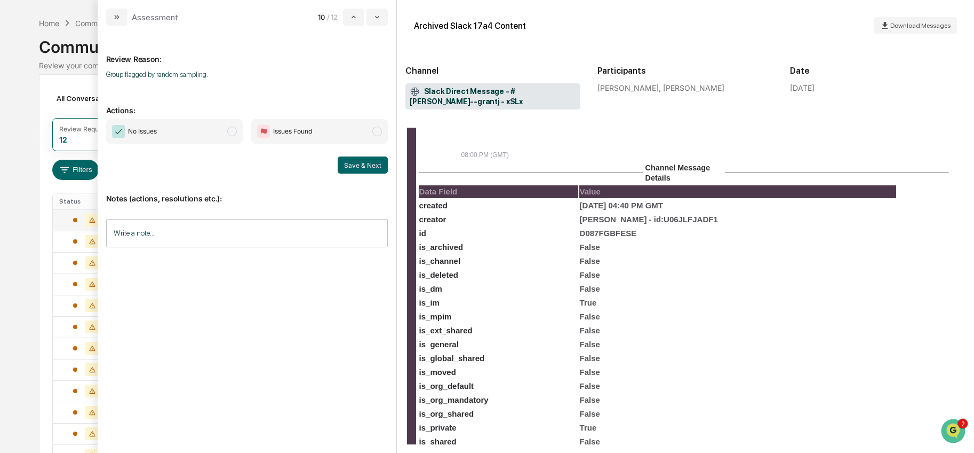
click at [227, 132] on span "modal" at bounding box center [232, 131] width 10 height 10
click at [372, 171] on button "Save & Next" at bounding box center [363, 164] width 50 height 17
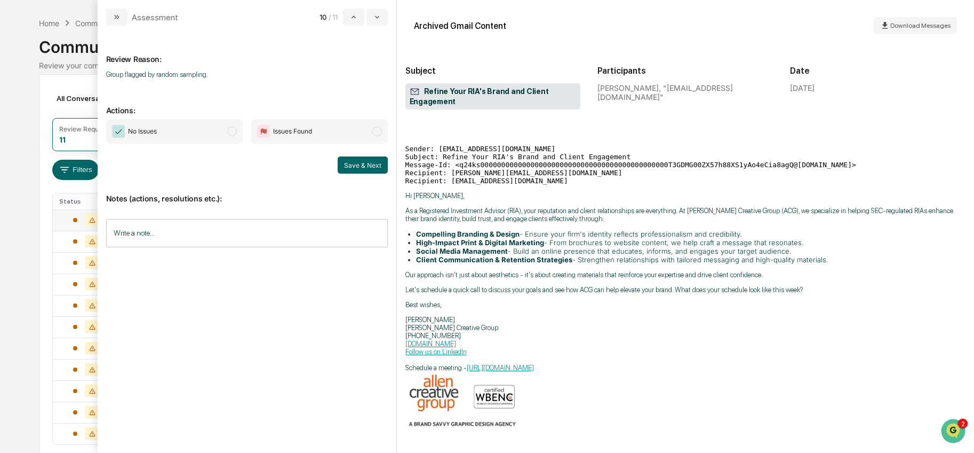
scroll to position [23, 0]
click at [221, 128] on span "No Issues" at bounding box center [174, 131] width 137 height 25
click at [374, 169] on button "Save & Next" at bounding box center [363, 164] width 50 height 17
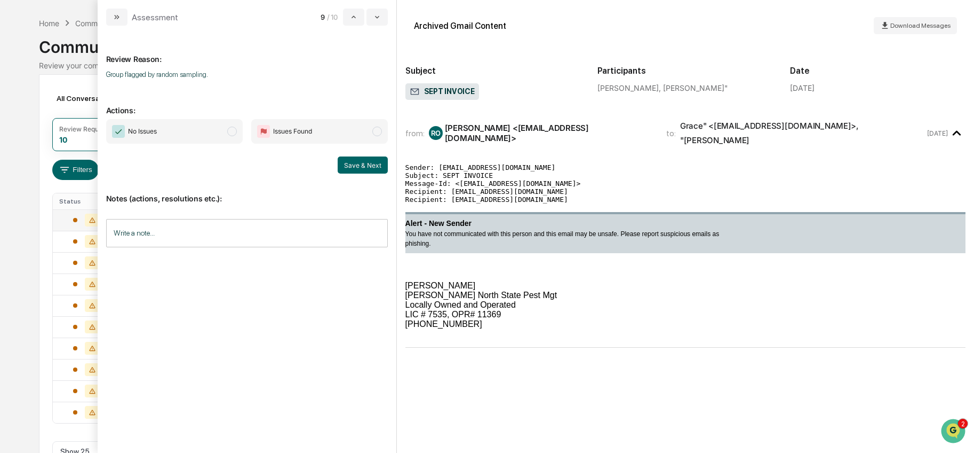
click at [236, 131] on span "modal" at bounding box center [232, 131] width 10 height 10
click at [358, 162] on button "Save & Next" at bounding box center [363, 164] width 50 height 17
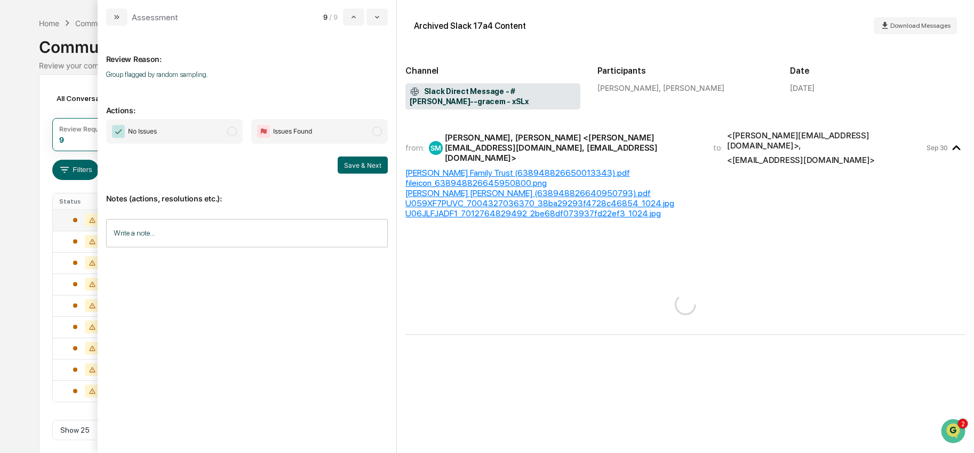
click at [231, 125] on span "No Issues" at bounding box center [174, 131] width 137 height 25
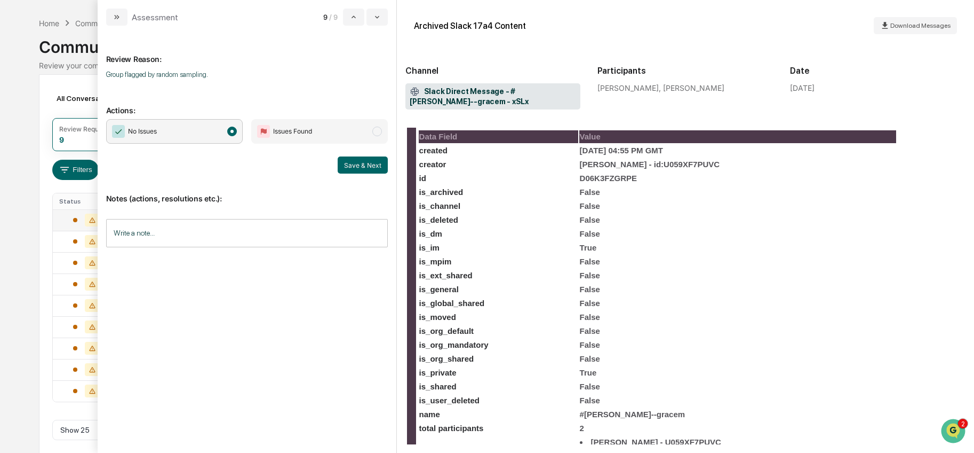
scroll to position [448, 0]
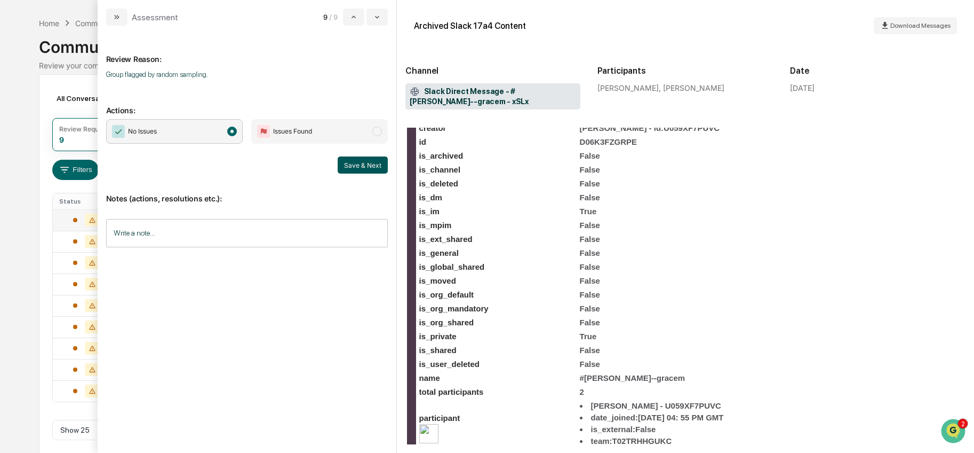
click at [362, 161] on button "Save & Next" at bounding box center [363, 164] width 50 height 17
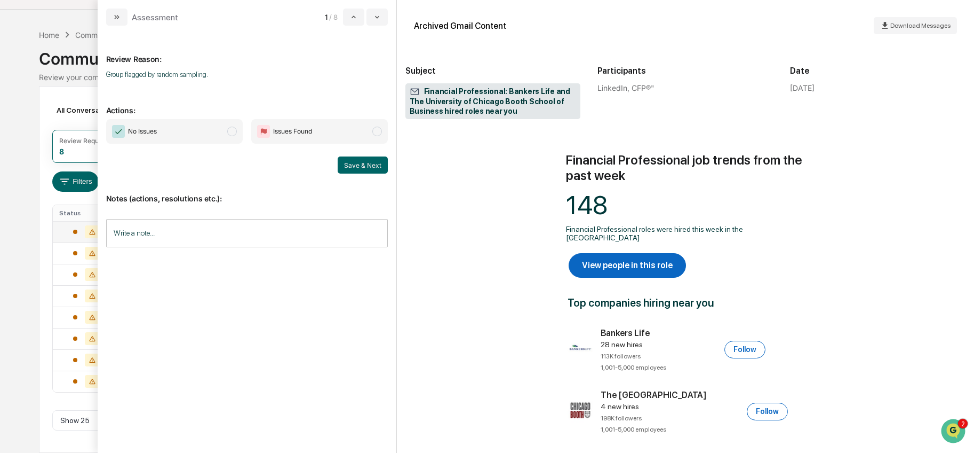
scroll to position [194, 0]
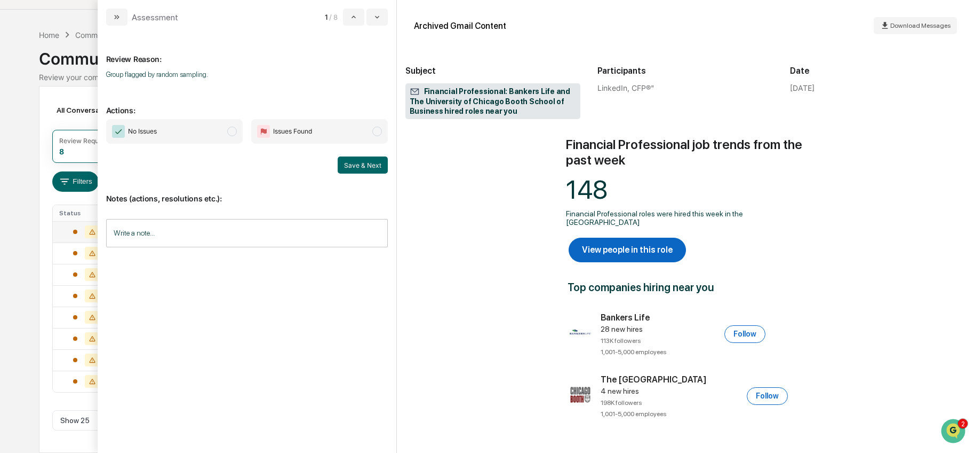
click at [231, 133] on span "modal" at bounding box center [232, 131] width 10 height 10
click at [364, 170] on button "Save & Next" at bounding box center [363, 164] width 50 height 17
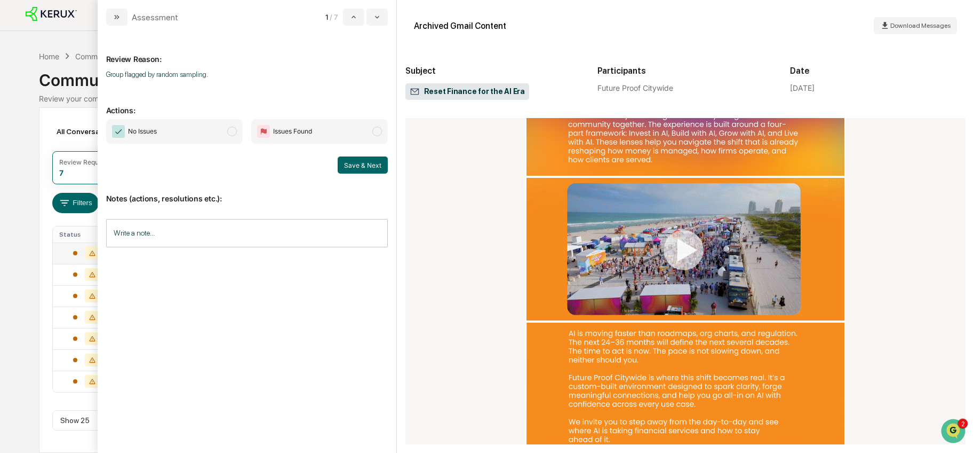
scroll to position [566, 0]
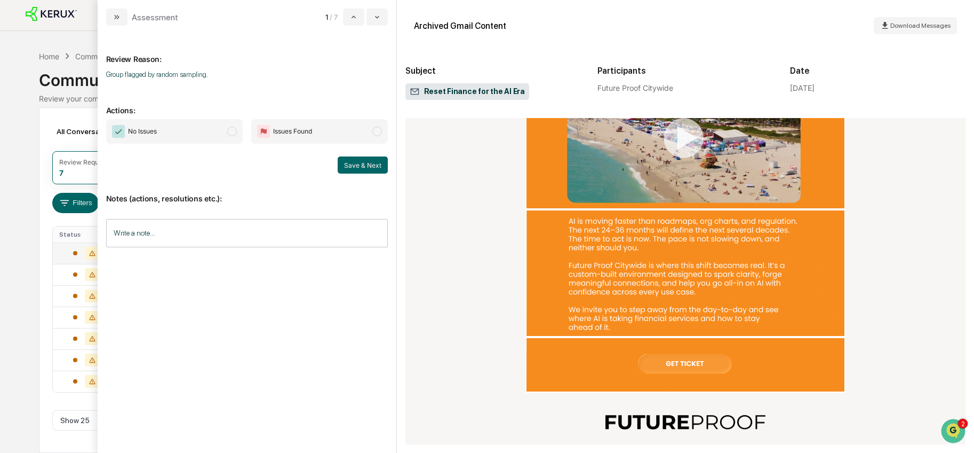
click at [232, 132] on span "modal" at bounding box center [232, 131] width 10 height 10
click at [359, 164] on button "Save & Next" at bounding box center [363, 164] width 50 height 17
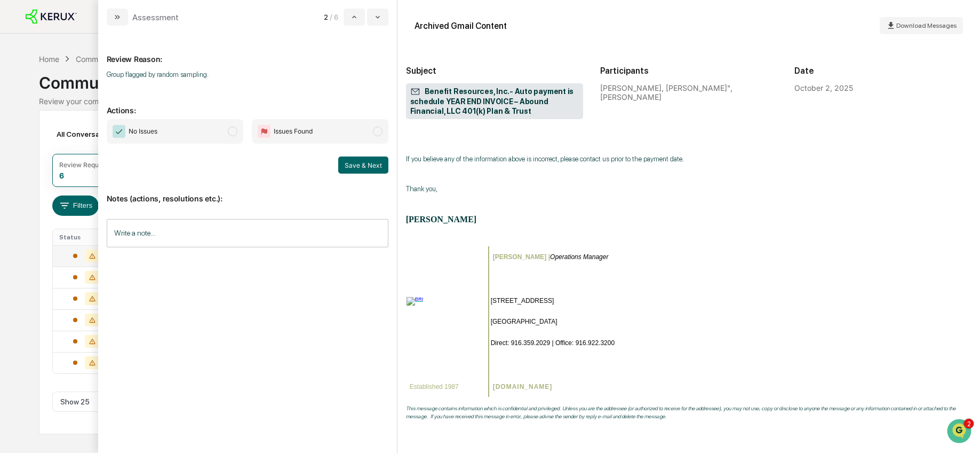
scroll to position [365, 0]
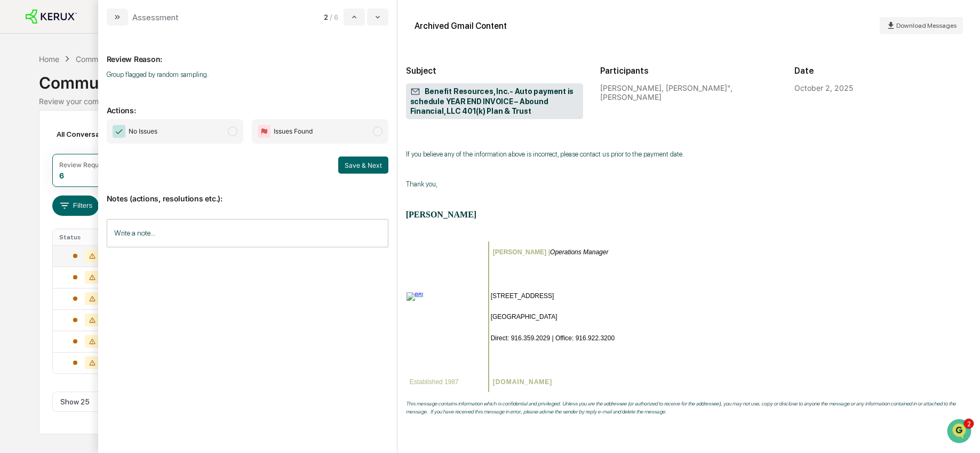
click at [228, 131] on span "modal" at bounding box center [233, 131] width 10 height 10
click at [348, 162] on button "Save & Next" at bounding box center [363, 164] width 50 height 17
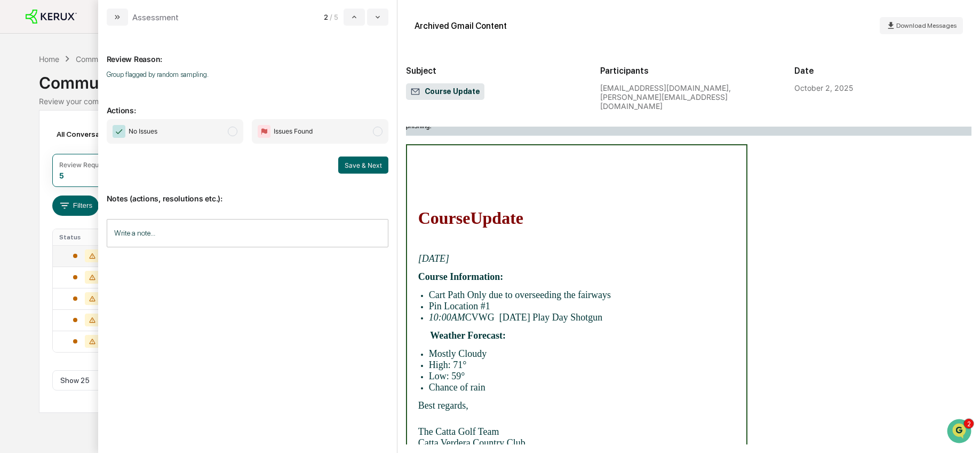
scroll to position [160, 0]
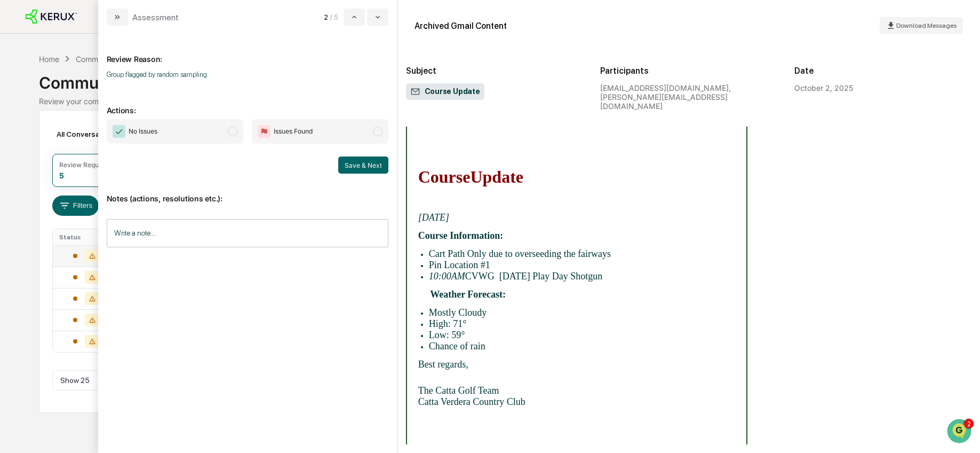
click at [225, 132] on span "No Issues" at bounding box center [175, 131] width 137 height 25
click at [352, 163] on button "Save & Next" at bounding box center [363, 164] width 50 height 17
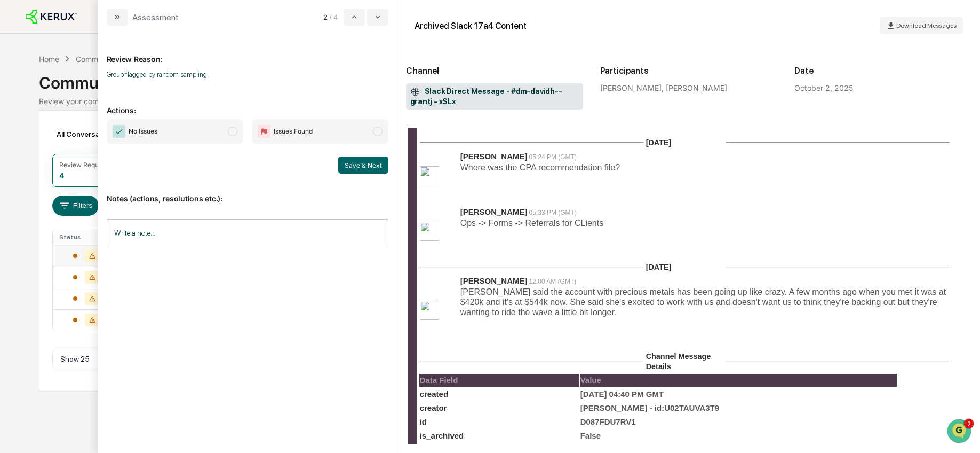
scroll to position [161, 0]
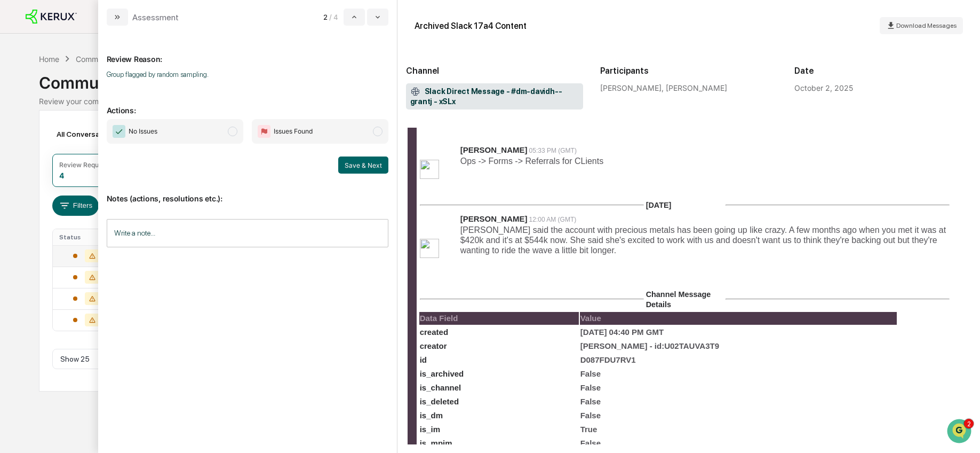
click at [552, 225] on span "[PERSON_NAME] said the account with precious metals has been going up like craz…" at bounding box center [704, 239] width 486 height 29
click at [235, 128] on span "modal" at bounding box center [233, 131] width 10 height 10
click at [355, 167] on button "Save & Next" at bounding box center [363, 164] width 50 height 17
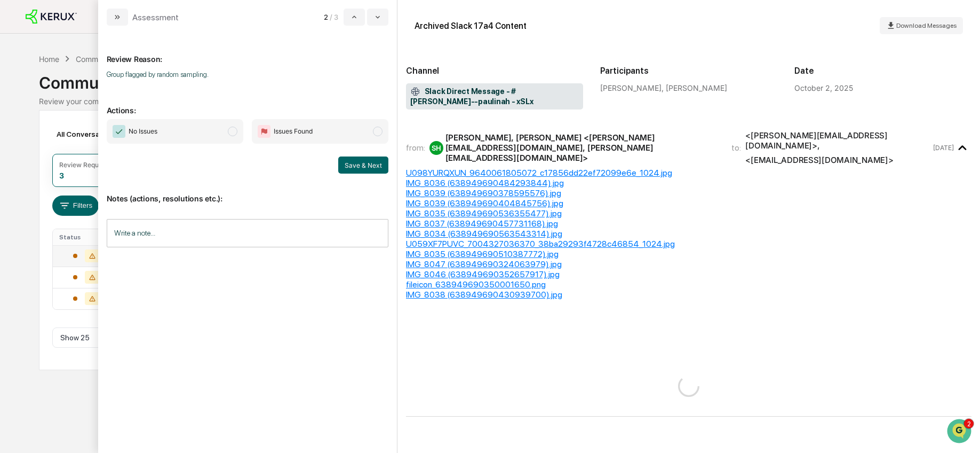
click at [234, 130] on span "modal" at bounding box center [233, 131] width 10 height 10
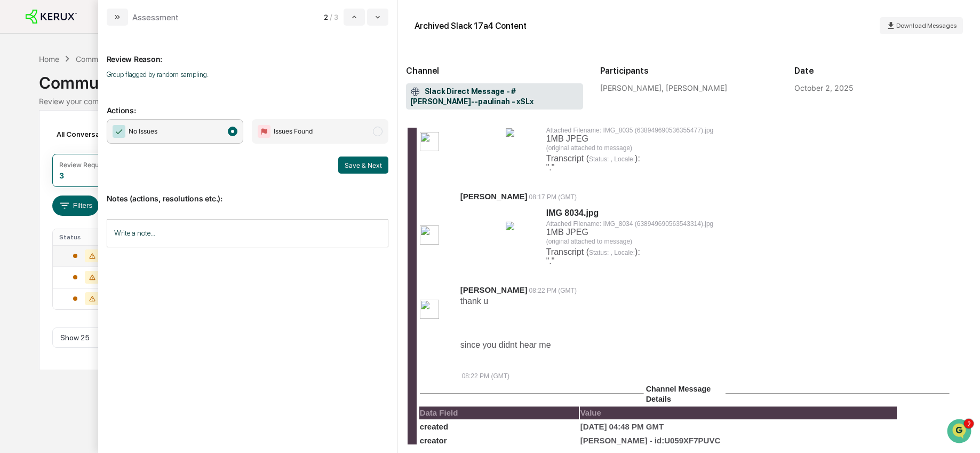
scroll to position [1018, 0]
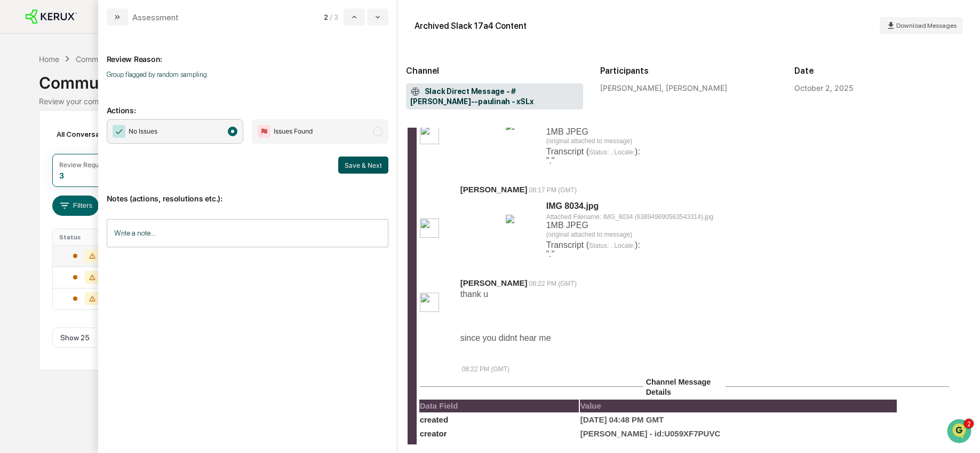
click at [362, 163] on button "Save & Next" at bounding box center [363, 164] width 50 height 17
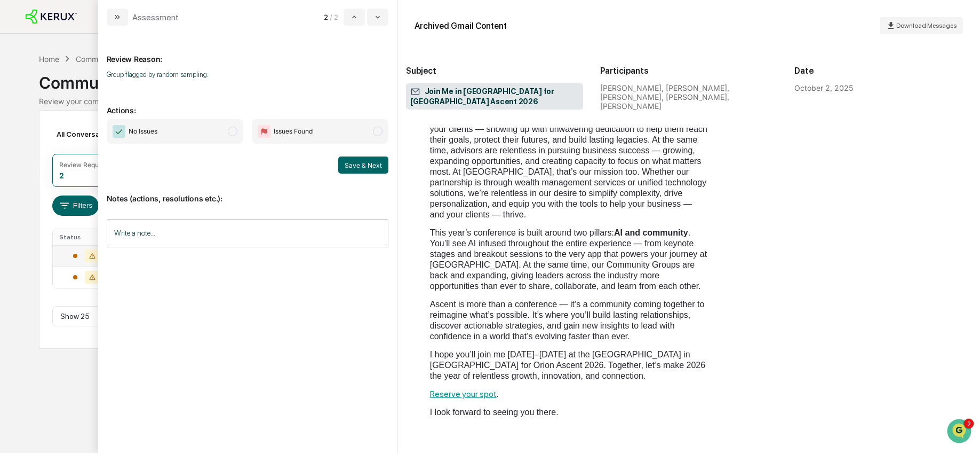
scroll to position [337, 0]
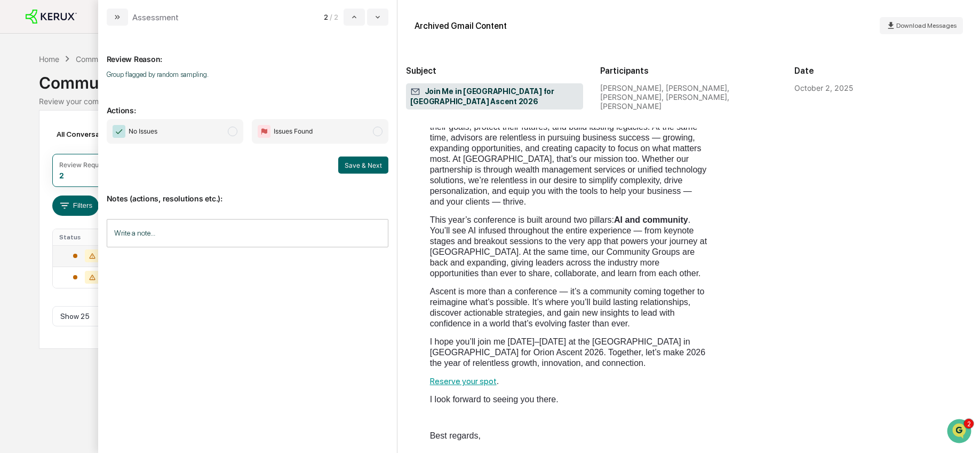
click at [230, 134] on span "modal" at bounding box center [233, 131] width 10 height 10
click at [358, 169] on button "Save & Next" at bounding box center [363, 164] width 50 height 17
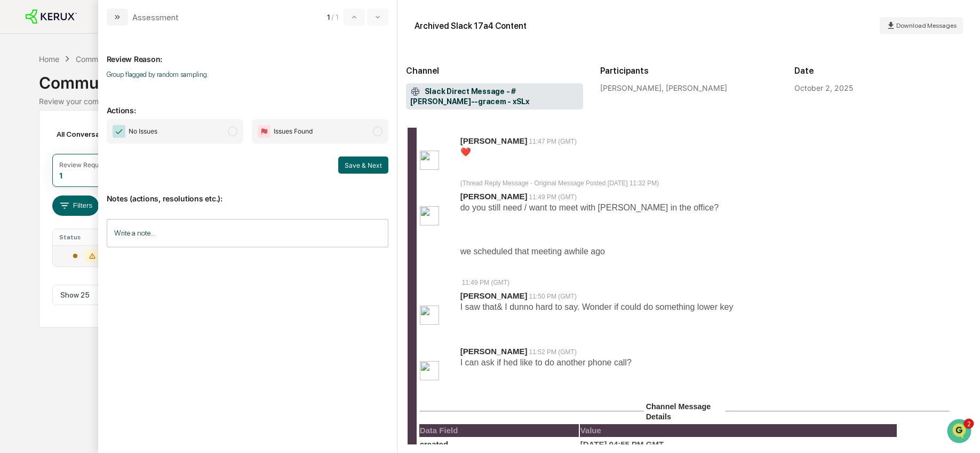
scroll to position [1236, 0]
click at [226, 130] on span "No Issues" at bounding box center [175, 131] width 137 height 25
click at [373, 165] on button "Save & Next" at bounding box center [363, 164] width 50 height 17
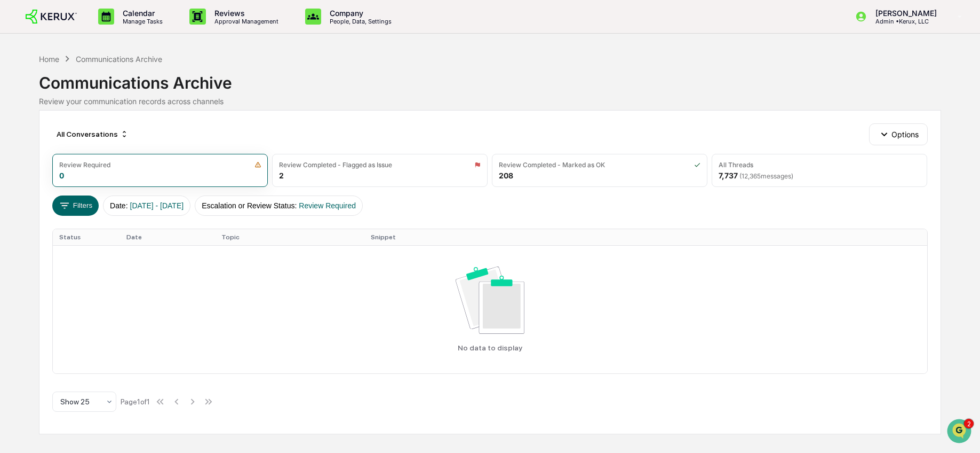
click at [782, 84] on div "Communications Archive" at bounding box center [490, 79] width 902 height 28
click at [592, 81] on div "Communications Archive" at bounding box center [490, 79] width 902 height 28
click at [817, 90] on div "Communications Archive" at bounding box center [490, 79] width 902 height 28
click at [467, 73] on div "Communications Archive" at bounding box center [490, 79] width 902 height 28
click at [320, 66] on div "Communications Archive" at bounding box center [490, 79] width 902 height 28
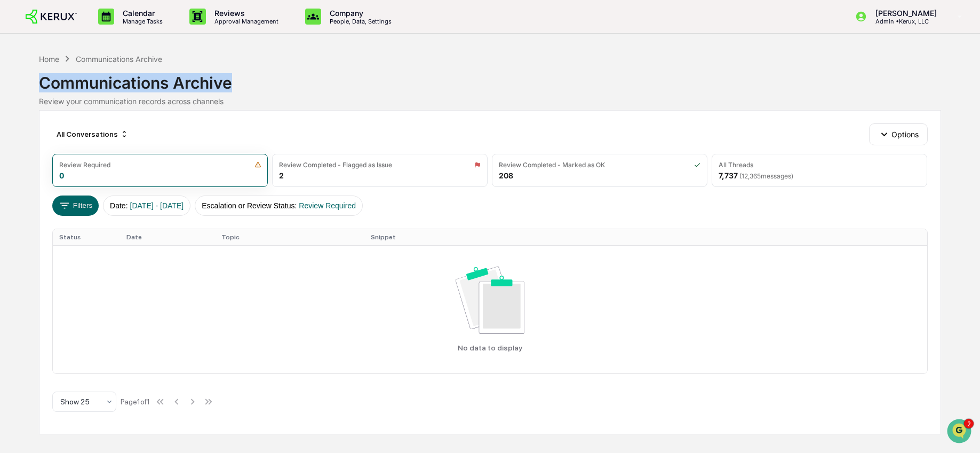
drag, startPoint x: 38, startPoint y: 80, endPoint x: 233, endPoint y: 80, distance: 194.8
click at [236, 79] on div "Calendar Manage Tasks Reviews Approval Management Company People, Data, Setting…" at bounding box center [490, 226] width 980 height 453
click at [225, 81] on div "Communications Archive" at bounding box center [490, 79] width 902 height 28
click at [214, 84] on div "Communications Archive" at bounding box center [490, 79] width 902 height 28
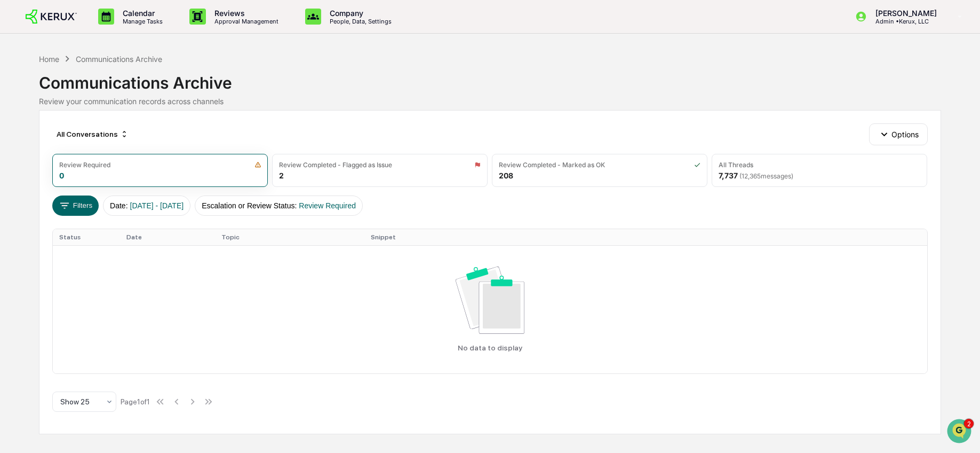
click at [156, 76] on div "Communications Archive" at bounding box center [490, 79] width 902 height 28
click at [187, 81] on div "Communications Archive" at bounding box center [490, 79] width 902 height 28
click at [258, 88] on div "Communications Archive" at bounding box center [490, 79] width 902 height 28
click at [33, 263] on div "Calendar Manage Tasks Reviews Approval Management Company People, Data, Setting…" at bounding box center [490, 226] width 980 height 453
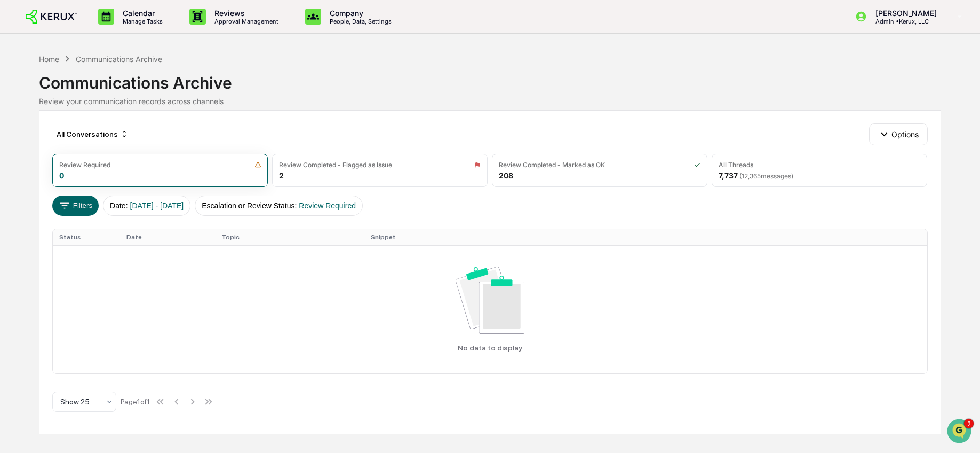
click at [44, 271] on div "All Conversations Options Review Required 0 Review Completed - Flagged as Issue…" at bounding box center [490, 272] width 902 height 324
